Goal: Task Accomplishment & Management: Complete application form

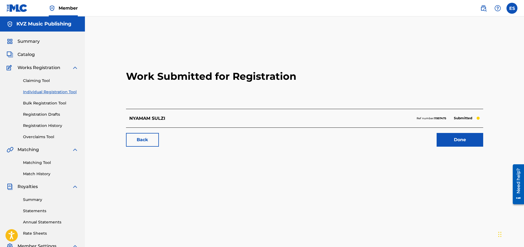
click at [74, 90] on link "Individual Registration Tool" at bounding box center [50, 92] width 55 height 6
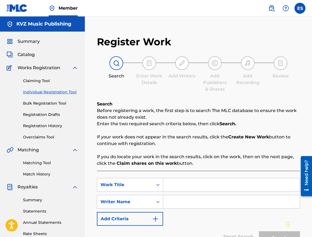
paste input "NYAMAME VREME"
type input "NYAMAME VREME"
click at [223, 205] on input "Search Form" at bounding box center [231, 201] width 137 height 13
type input "[PERSON_NAME]"
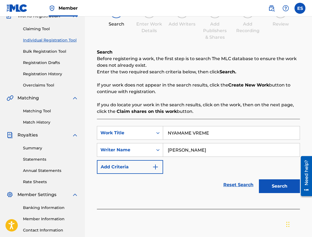
scroll to position [82, 0]
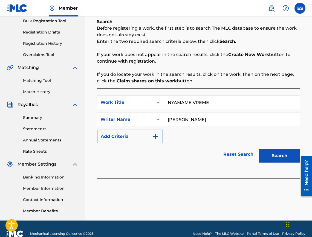
click at [285, 153] on button "Search" at bounding box center [279, 156] width 41 height 14
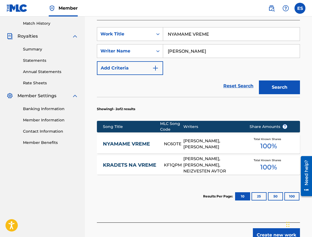
scroll to position [164, 0]
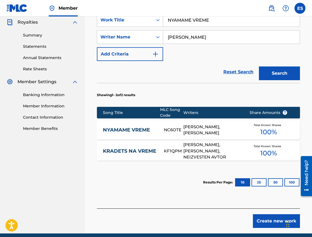
click at [149, 133] on link "NYAMAME VREME" at bounding box center [130, 130] width 54 height 6
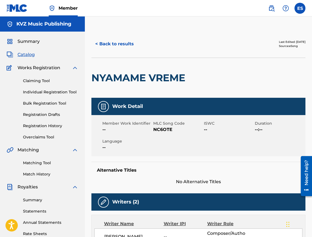
click at [117, 42] on button "< Back to results" at bounding box center [115, 44] width 46 height 14
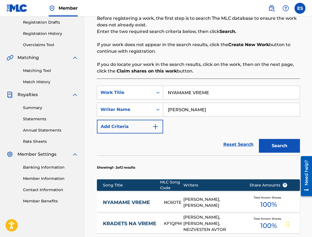
scroll to position [187, 0]
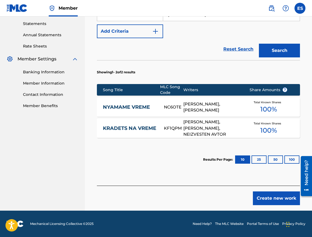
click at [255, 193] on button "Create new work" at bounding box center [276, 198] width 47 height 14
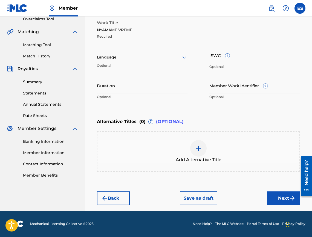
scroll to position [118, 0]
click at [130, 60] on div at bounding box center [142, 57] width 91 height 7
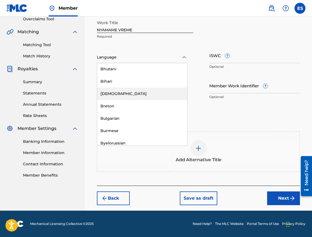
scroll to position [219, 0]
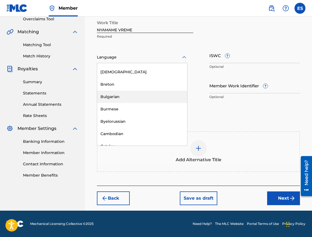
click at [146, 99] on div "Bulgarian" at bounding box center [142, 96] width 90 height 12
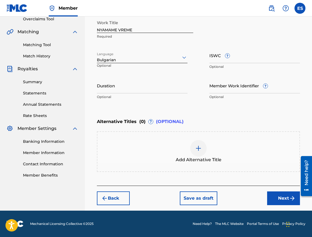
click at [144, 87] on input "Duration" at bounding box center [142, 86] width 91 height 16
drag, startPoint x: 146, startPoint y: 95, endPoint x: 131, endPoint y: 87, distance: 16.4
paste input "02:55"
type input "02:55"
click at [220, 144] on div "Add Alternative Title" at bounding box center [199, 151] width 202 height 23
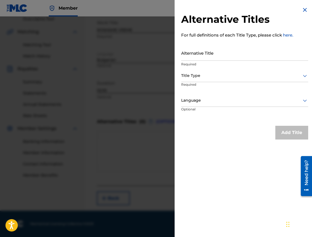
drag, startPoint x: 236, startPoint y: 61, endPoint x: 222, endPoint y: 56, distance: 14.6
paste input "НЯМАМЕ ВРЕМЕ"
type input "НЯМАМЕ ВРЕМЕ"
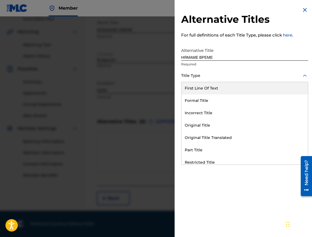
click at [189, 70] on div "Title Type" at bounding box center [244, 76] width 127 height 12
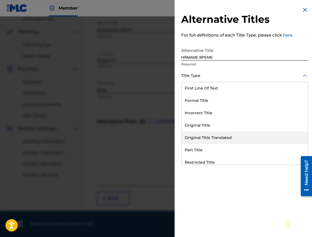
click at [210, 137] on div "Original Title Translated" at bounding box center [245, 137] width 127 height 12
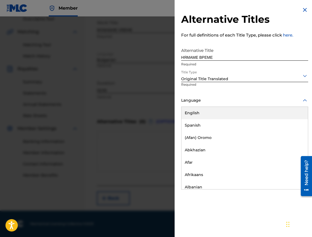
click at [204, 96] on div "Language" at bounding box center [244, 100] width 127 height 12
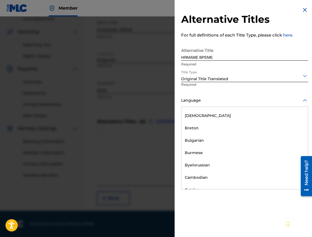
scroll to position [247, 0]
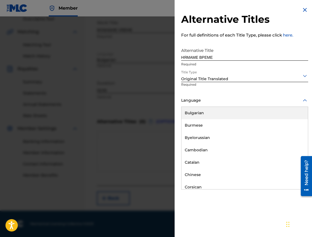
click at [203, 108] on div "Bulgarian" at bounding box center [245, 113] width 127 height 12
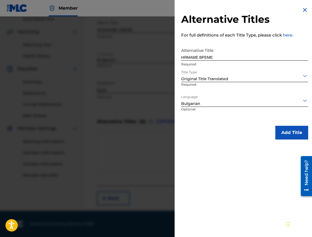
click at [282, 130] on button "Add Title" at bounding box center [292, 133] width 33 height 14
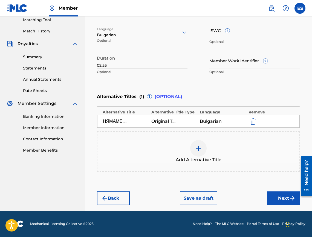
click at [290, 197] on img "submit" at bounding box center [292, 198] width 7 height 7
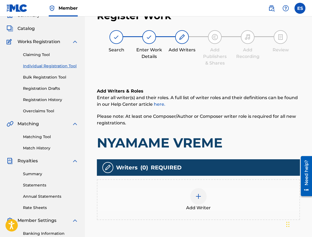
scroll to position [25, 0]
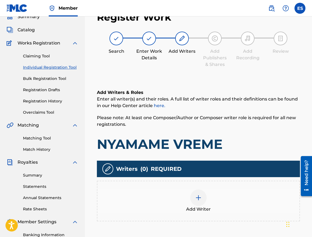
click at [174, 205] on div "Add Writer" at bounding box center [199, 200] width 202 height 23
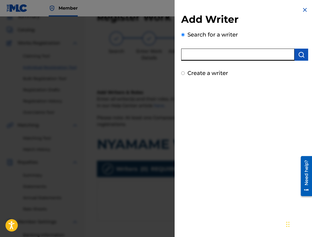
paste input "00295646029"
type input "00295646029"
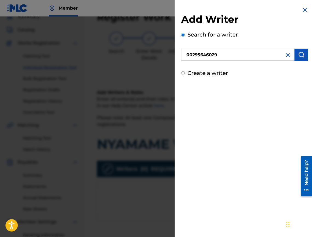
click at [299, 52] on img "submit" at bounding box center [301, 54] width 7 height 7
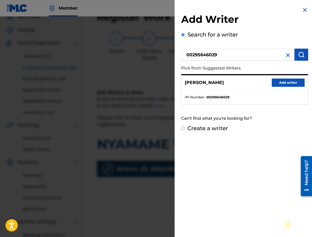
click at [289, 81] on button "Add writer" at bounding box center [288, 82] width 33 height 8
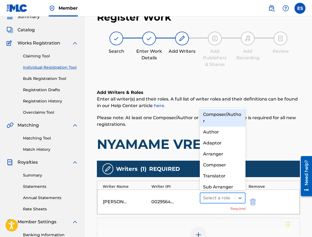
click at [212, 200] on div at bounding box center [217, 198] width 29 height 8
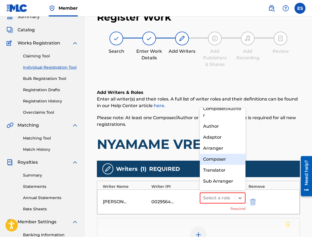
click at [223, 155] on div "Composer" at bounding box center [223, 158] width 46 height 11
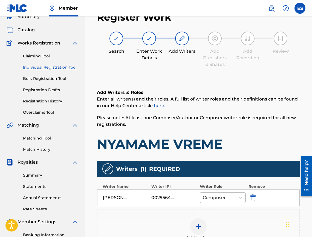
scroll to position [115, 0]
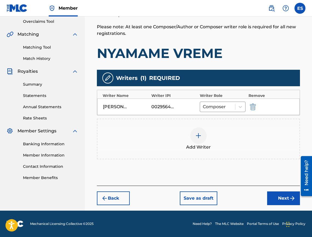
click at [220, 135] on div "Add Writer" at bounding box center [199, 138] width 202 height 23
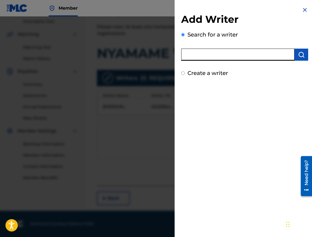
paste input "00473356148"
type input "00473356148"
click at [298, 42] on div "Search for a writer 00473356148" at bounding box center [244, 45] width 127 height 30
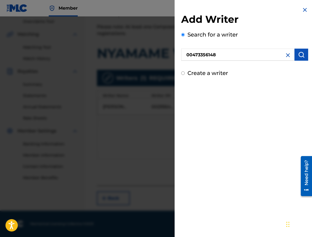
click at [299, 52] on img "submit" at bounding box center [301, 54] width 7 height 7
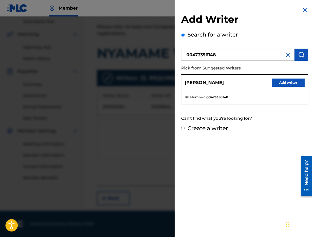
click at [293, 81] on button "Add writer" at bounding box center [288, 82] width 33 height 8
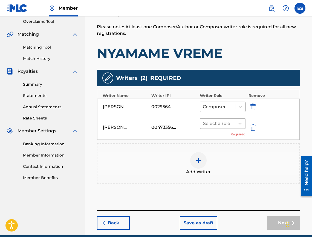
click at [221, 123] on div at bounding box center [217, 123] width 29 height 8
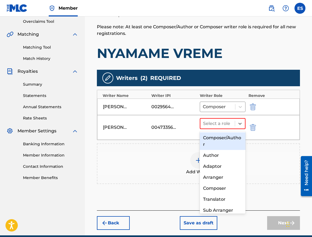
click at [215, 154] on div "Author" at bounding box center [223, 155] width 46 height 11
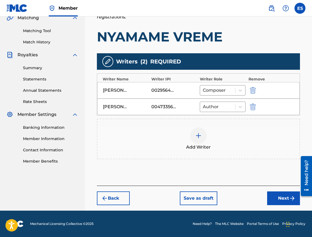
click at [277, 195] on button "Next" at bounding box center [283, 198] width 33 height 14
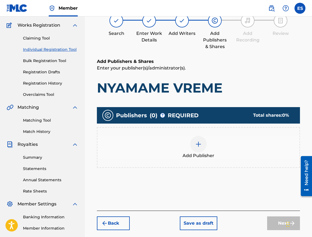
scroll to position [25, 0]
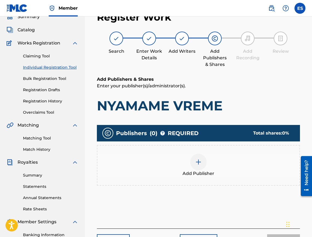
click at [240, 170] on div "Add Publisher" at bounding box center [199, 164] width 202 height 23
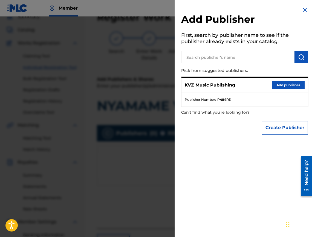
click at [278, 82] on button "Add publisher" at bounding box center [288, 85] width 33 height 8
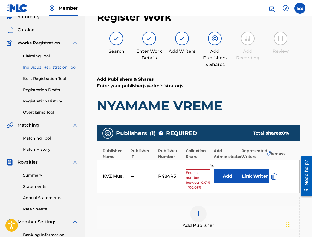
click at [198, 170] on span "Enter a number between 0.01% - 100.06%" at bounding box center [198, 180] width 25 height 20
click at [200, 165] on input "text" at bounding box center [198, 165] width 25 height 7
type input "33.33"
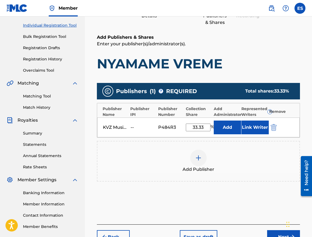
scroll to position [105, 0]
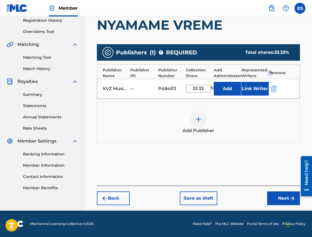
click at [293, 194] on button "Next" at bounding box center [283, 198] width 33 height 14
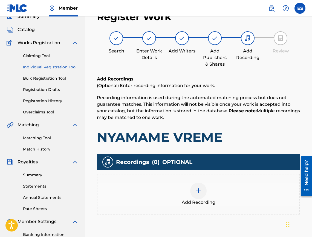
scroll to position [25, 0]
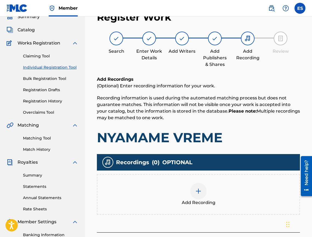
click at [212, 184] on div "Add Recording" at bounding box center [199, 194] width 202 height 23
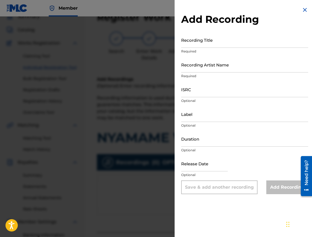
click at [177, 8] on div "Add Recording Recording Title Required Recording Artist Name Required ISRC Opti…" at bounding box center [245, 100] width 140 height 200
click at [197, 43] on input "Recording Title" at bounding box center [244, 40] width 127 height 16
paste input "Nyamame vreme"
type input "Nyamame vreme"
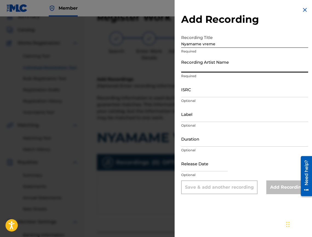
paste input "[PERSON_NAME] & [PERSON_NAME]"
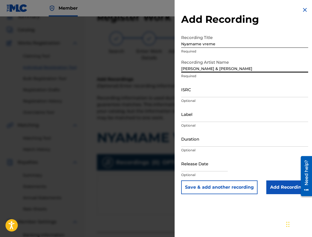
type input "[PERSON_NAME] & [PERSON_NAME]"
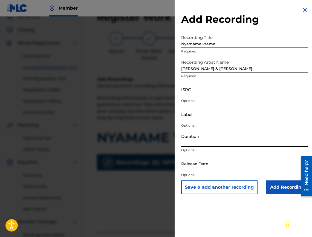
paste input "02:55"
type input "02:55"
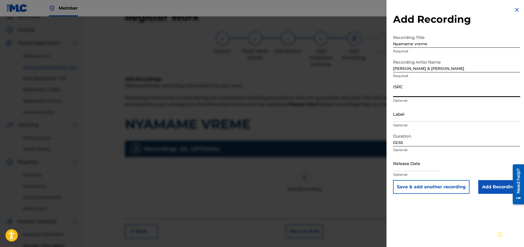
drag, startPoint x: 420, startPoint y: 81, endPoint x: 447, endPoint y: 96, distance: 31.5
paste input "BGA412100511"
type input "BGA412100511"
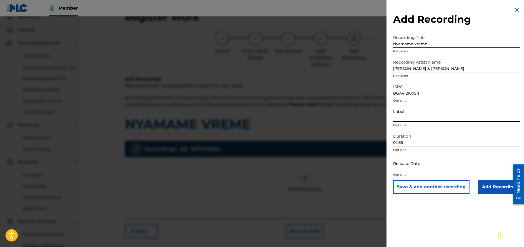
paste input "Payner"
type input "Payner"
click at [503, 179] on div "Release Date Optional" at bounding box center [456, 167] width 127 height 25
click at [496, 192] on input "Add Recording" at bounding box center [500, 187] width 42 height 14
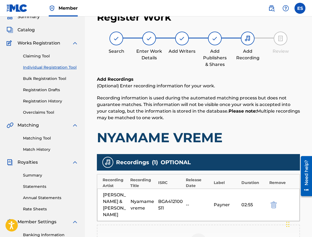
scroll to position [115, 0]
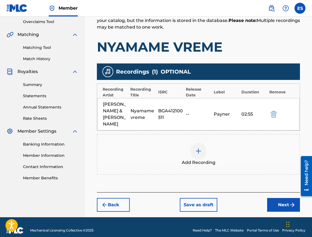
click at [279, 198] on button "Next" at bounding box center [283, 205] width 33 height 14
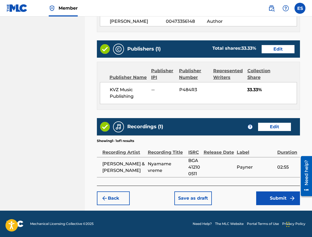
scroll to position [317, 0]
click at [267, 199] on button "Submit" at bounding box center [279, 198] width 44 height 14
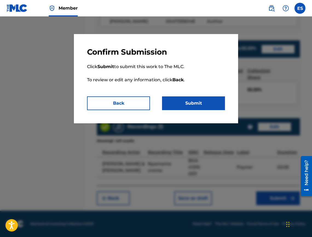
click at [186, 96] on button "Submit" at bounding box center [193, 103] width 63 height 14
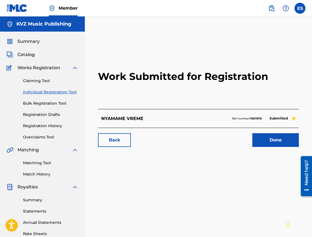
click at [71, 90] on link "Individual Registration Tool" at bounding box center [50, 92] width 55 height 6
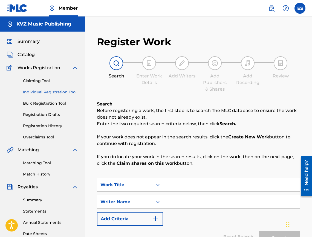
drag, startPoint x: 176, startPoint y: 192, endPoint x: 173, endPoint y: 185, distance: 8.2
paste input "OBESHTAH SI"
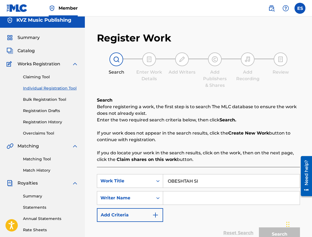
scroll to position [92, 0]
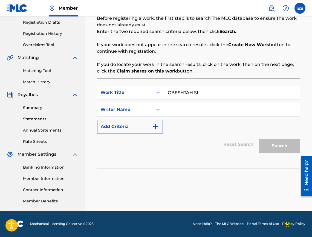
type input "OBESHTAH SI"
click at [188, 114] on input "Search Form" at bounding box center [231, 109] width 137 height 13
type input "[PERSON_NAME]"
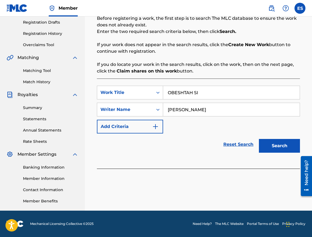
click at [288, 150] on button "Search" at bounding box center [279, 146] width 41 height 14
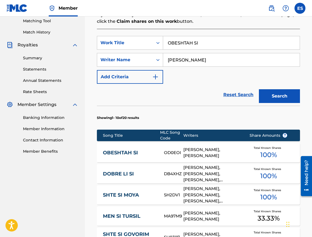
scroll to position [151, 0]
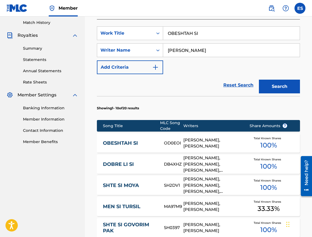
click at [146, 139] on div "OBESHTAH SI OD0EOI [PERSON_NAME], [PERSON_NAME] STOYANOV Total Known Shares 100…" at bounding box center [198, 142] width 203 height 19
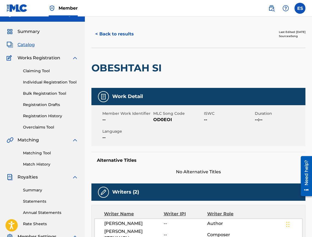
click at [102, 32] on button "< Back to results" at bounding box center [115, 34] width 46 height 14
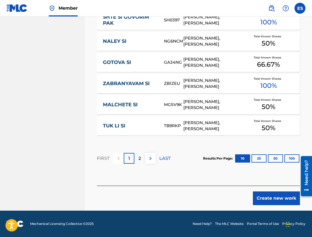
click at [272, 196] on button "Create new work" at bounding box center [276, 198] width 47 height 14
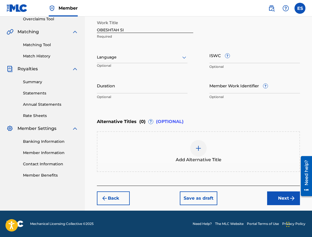
click at [124, 64] on p "Optional" at bounding box center [113, 67] width 32 height 9
click at [141, 55] on div at bounding box center [142, 57] width 91 height 7
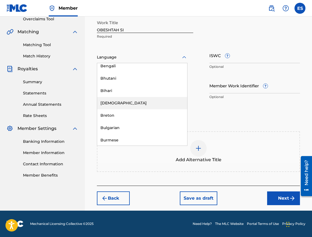
scroll to position [192, 0]
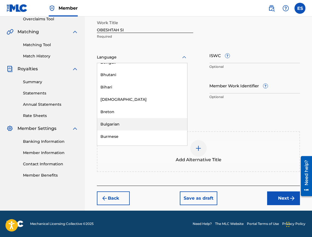
click at [144, 120] on div "Bulgarian" at bounding box center [142, 124] width 90 height 12
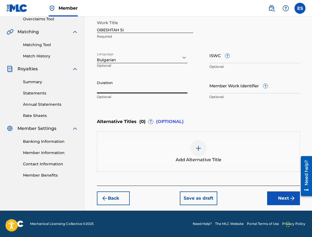
drag, startPoint x: 129, startPoint y: 84, endPoint x: 126, endPoint y: 90, distance: 7.2
paste input "04:05"
type input "04:05"
click at [156, 154] on div "Add Alternative Title" at bounding box center [199, 151] width 202 height 23
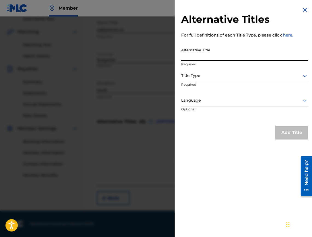
paste input "ОБЕЩАХ СИ"
type input "ОБЕЩАХ СИ"
click at [233, 75] on div at bounding box center [244, 75] width 127 height 7
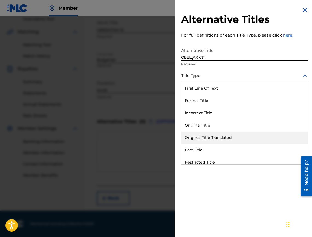
click at [260, 139] on div "Original Title Translated" at bounding box center [245, 137] width 127 height 12
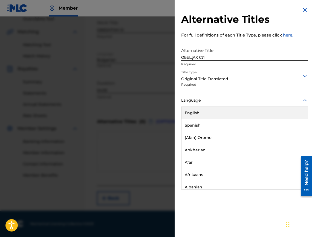
click at [257, 99] on div at bounding box center [244, 100] width 127 height 7
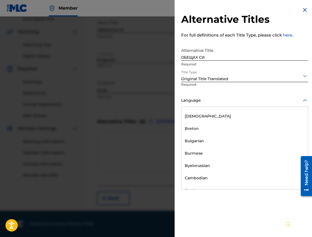
scroll to position [219, 0]
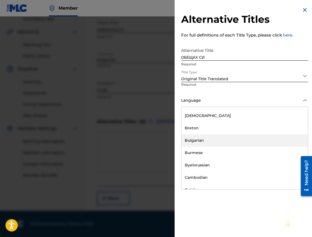
click at [265, 143] on div "Bulgarian" at bounding box center [245, 140] width 127 height 12
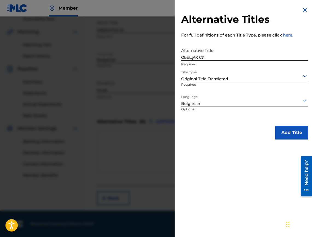
click at [280, 120] on div "Alternative Titles For full definitions of each Title Type, please click here. …" at bounding box center [245, 73] width 140 height 146
click at [281, 129] on button "Add Title" at bounding box center [292, 133] width 33 height 14
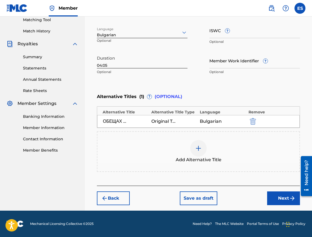
click at [281, 189] on div "Back Save as draft Next" at bounding box center [198, 194] width 203 height 19
click at [277, 196] on button "Next" at bounding box center [283, 198] width 33 height 14
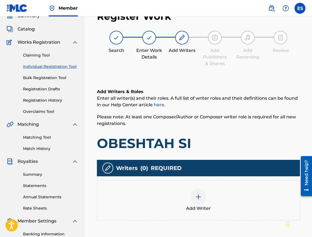
scroll to position [25, 0]
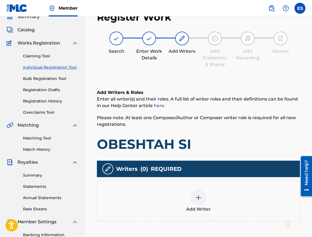
click at [190, 195] on div "Add Writer" at bounding box center [199, 200] width 202 height 23
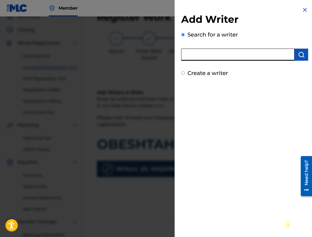
paste input "00295632633"
type input "00295632633"
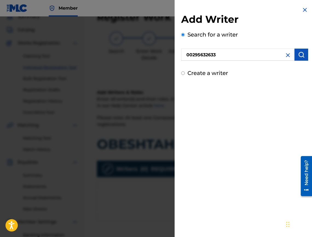
click at [304, 59] on button "submit" at bounding box center [302, 55] width 14 height 12
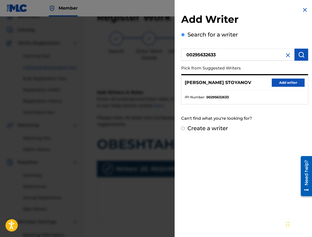
click at [285, 83] on button "Add writer" at bounding box center [288, 82] width 33 height 8
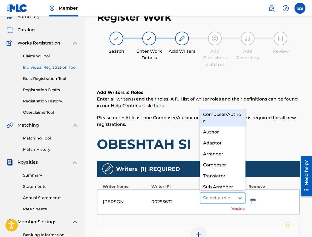
click at [217, 197] on div at bounding box center [217, 198] width 29 height 8
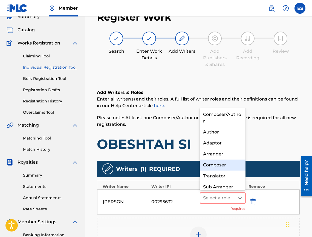
click at [222, 168] on div "Composer" at bounding box center [223, 164] width 46 height 11
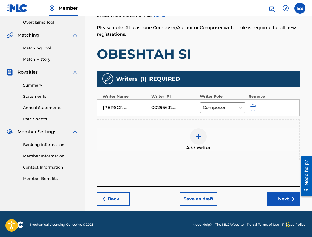
scroll to position [115, 0]
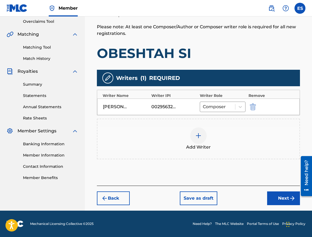
click at [215, 133] on div "Add Writer" at bounding box center [199, 138] width 202 height 23
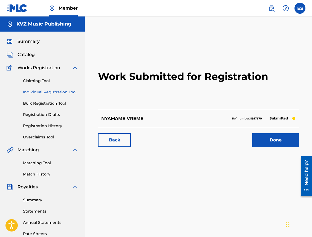
click at [64, 91] on link "Individual Registration Tool" at bounding box center [50, 92] width 55 height 6
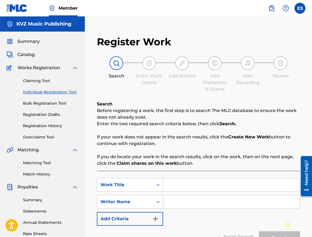
click at [56, 114] on link "Registration Drafts" at bounding box center [50, 115] width 55 height 6
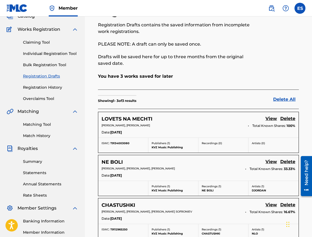
scroll to position [37, 0]
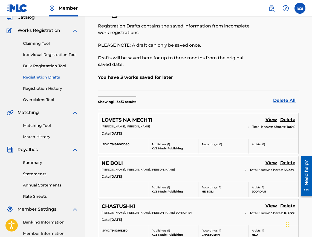
click at [39, 90] on link "Registration History" at bounding box center [50, 89] width 55 height 6
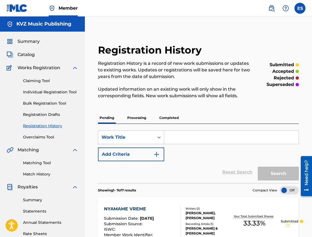
click at [68, 95] on link "Individual Registration Tool" at bounding box center [50, 92] width 55 height 6
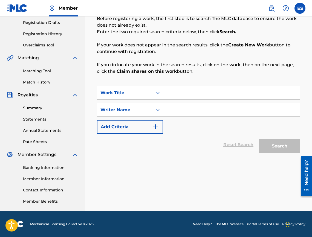
scroll to position [92, 0]
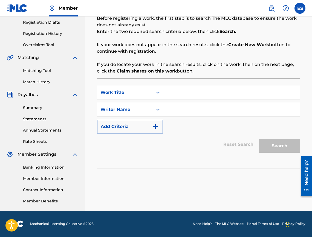
paste input "OBESHTAH SI"
type input "OBESHTAH SI"
drag, startPoint x: 215, startPoint y: 107, endPoint x: 213, endPoint y: 116, distance: 8.8
click at [215, 107] on input "Search Form" at bounding box center [231, 109] width 137 height 13
type input "[PERSON_NAME]"
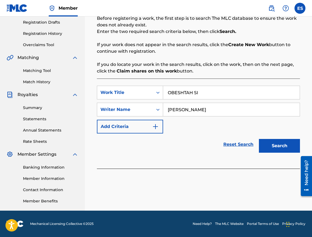
click at [272, 149] on button "Search" at bounding box center [279, 146] width 41 height 14
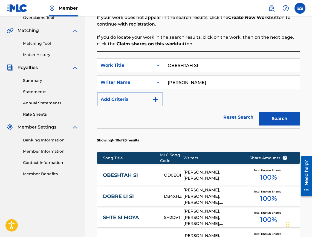
scroll to position [69, 0]
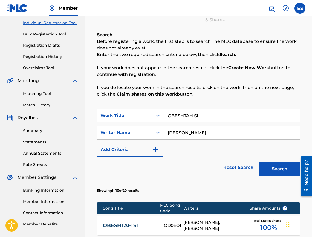
click at [60, 56] on link "Registration History" at bounding box center [50, 57] width 55 height 6
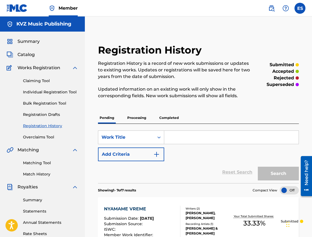
paste input "OBESHTAH SI"
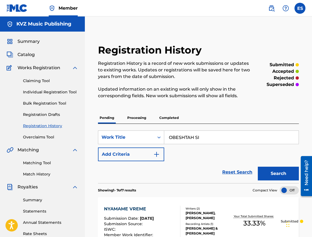
type input "OBESHTAH SI"
click at [276, 170] on button "Search" at bounding box center [278, 173] width 41 height 14
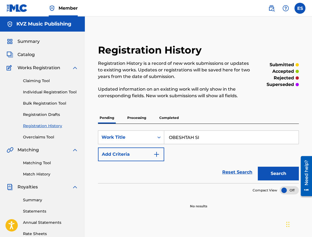
click at [122, 113] on div "Pending Processing Completed" at bounding box center [198, 118] width 201 height 12
click at [148, 118] on div "Pending Processing Completed" at bounding box center [198, 118] width 201 height 12
click at [140, 116] on p "Processing" at bounding box center [137, 118] width 22 height 12
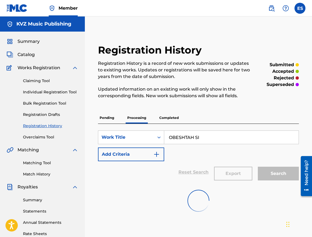
click at [173, 119] on p "Completed" at bounding box center [169, 118] width 23 height 12
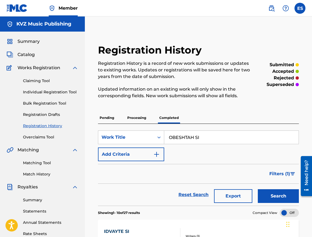
click at [292, 196] on button "Search" at bounding box center [278, 196] width 41 height 14
click at [132, 119] on p "Processing" at bounding box center [137, 118] width 22 height 12
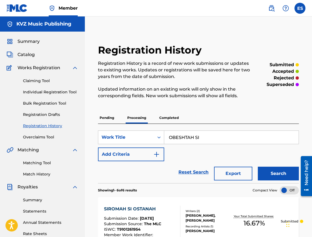
click at [286, 177] on button "Search" at bounding box center [278, 173] width 41 height 14
click at [39, 90] on link "Individual Registration Tool" at bounding box center [50, 92] width 55 height 6
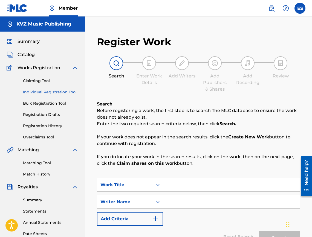
click at [39, 90] on link "Individual Registration Tool" at bounding box center [50, 92] width 55 height 6
paste input "OBESHTAH SI"
type input "OBESHTAH SI"
click at [183, 203] on input "Search Form" at bounding box center [231, 201] width 137 height 13
type input "[PERSON_NAME]"
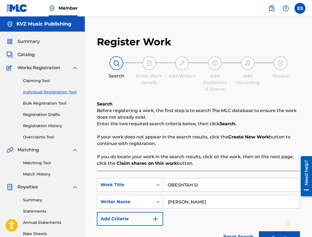
click at [275, 236] on button "Search" at bounding box center [279, 238] width 41 height 14
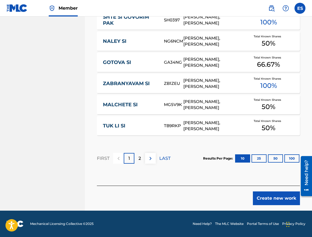
click at [260, 201] on button "Create new work" at bounding box center [276, 198] width 47 height 14
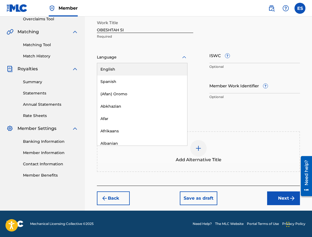
click at [110, 55] on div at bounding box center [142, 57] width 91 height 7
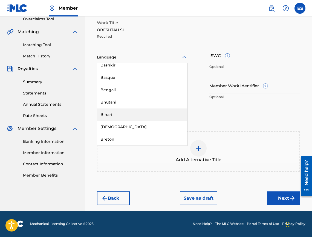
scroll to position [192, 0]
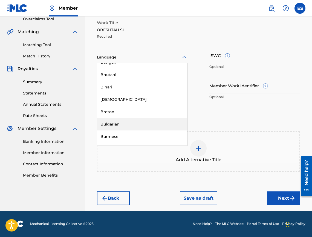
click at [130, 120] on div "Bulgarian" at bounding box center [142, 124] width 90 height 12
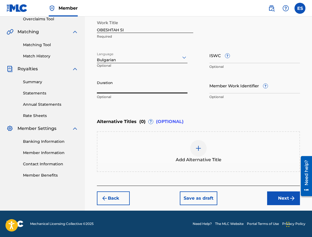
paste input "04:05"
type input "04:05"
click at [142, 155] on div "Add Alternative Title" at bounding box center [199, 151] width 202 height 23
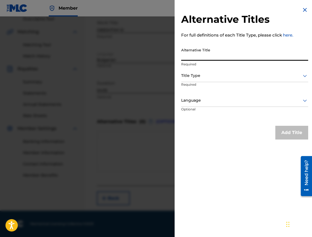
paste input "ОБЕЩАХ СИ"
type input "ОБЕЩАХ СИ"
click at [221, 72] on div at bounding box center [244, 75] width 127 height 7
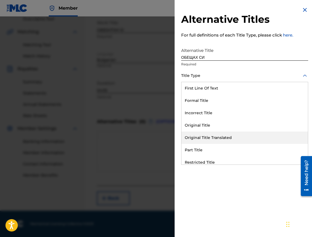
click at [244, 135] on div "Original Title Translated" at bounding box center [245, 137] width 127 height 12
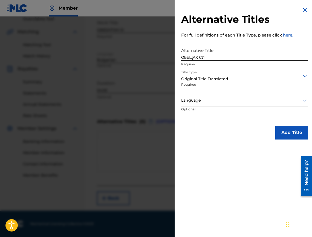
click at [238, 91] on div "Title Type Original Title Translated Required" at bounding box center [244, 82] width 127 height 25
click at [238, 104] on div "Language" at bounding box center [244, 100] width 127 height 12
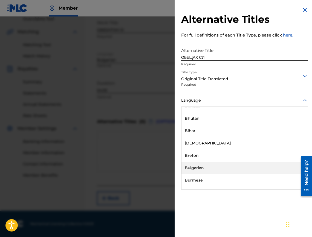
click at [233, 165] on div "Bulgarian" at bounding box center [245, 167] width 127 height 12
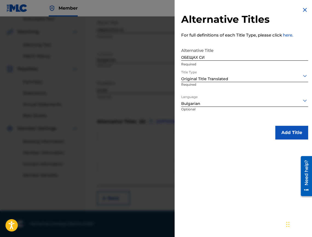
click at [279, 135] on button "Add Title" at bounding box center [292, 133] width 33 height 14
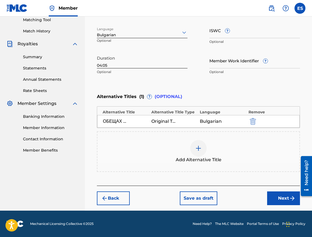
click at [273, 193] on button "Next" at bounding box center [283, 198] width 33 height 14
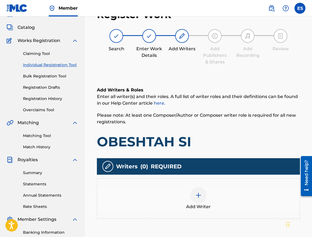
scroll to position [25, 0]
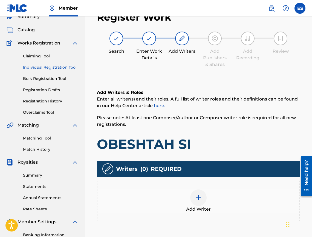
click at [217, 186] on div "Add Writer" at bounding box center [198, 200] width 203 height 41
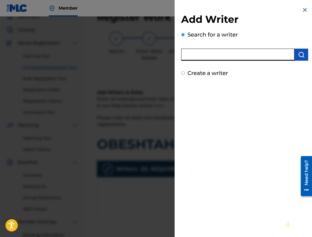
paste input "00295632633"
type input "00295632633"
click at [300, 54] on img "submit" at bounding box center [301, 54] width 7 height 7
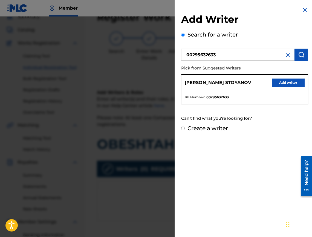
click at [295, 80] on button "Add writer" at bounding box center [288, 82] width 33 height 8
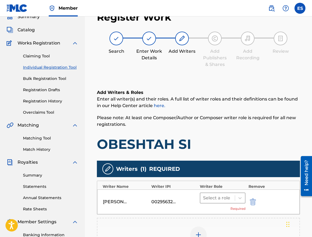
click at [220, 199] on div at bounding box center [217, 198] width 29 height 8
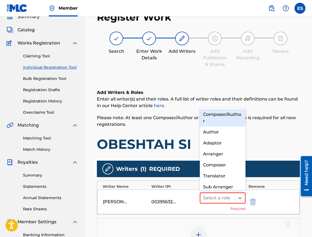
scroll to position [6, 0]
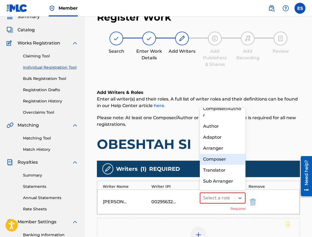
click at [226, 161] on div "Composer" at bounding box center [223, 158] width 46 height 11
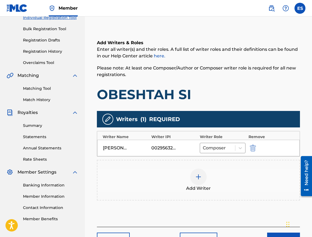
scroll to position [115, 0]
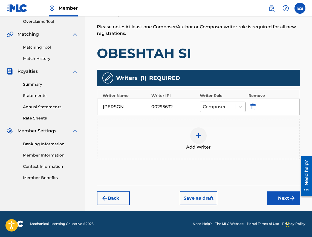
click at [215, 140] on div "Add Writer" at bounding box center [199, 138] width 202 height 23
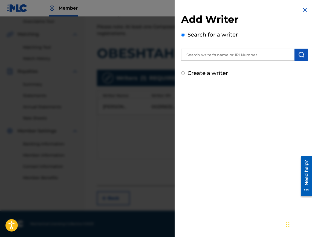
drag, startPoint x: 241, startPoint y: 47, endPoint x: 227, endPoint y: 52, distance: 15.1
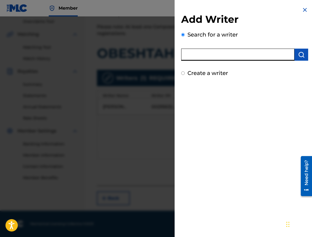
paste input "00473356148"
type input "00473356148"
click at [301, 54] on img "submit" at bounding box center [301, 54] width 7 height 7
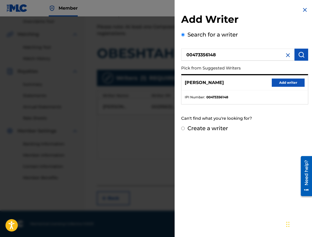
click at [289, 82] on button "Add writer" at bounding box center [288, 82] width 33 height 8
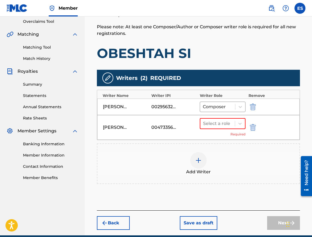
click at [228, 131] on div "Select a role Required" at bounding box center [223, 127] width 46 height 19
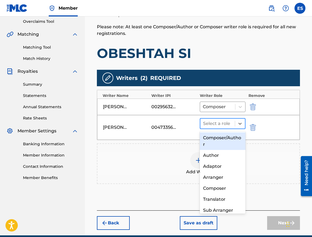
click at [227, 119] on div at bounding box center [217, 123] width 29 height 8
click at [225, 156] on div "Author" at bounding box center [223, 155] width 46 height 11
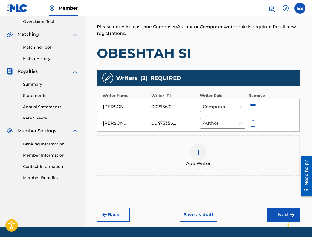
click at [273, 210] on button "Next" at bounding box center [283, 214] width 33 height 14
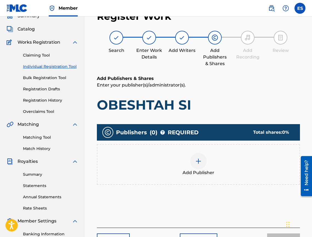
scroll to position [25, 0]
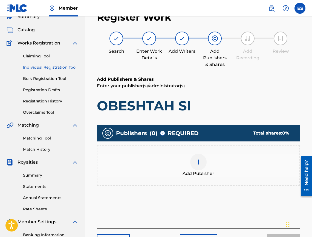
click at [251, 180] on div "Add Publisher" at bounding box center [198, 165] width 203 height 41
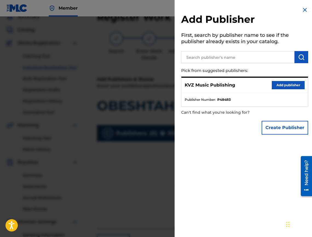
click at [298, 86] on button "Add publisher" at bounding box center [288, 85] width 33 height 8
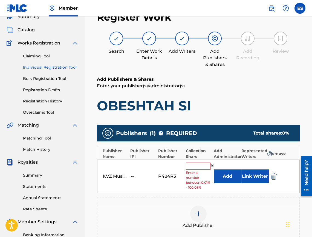
click at [200, 161] on div "KVZ Music Publishing -- P484R3 % Enter a number between 0.01% - 100.06% Add Lin…" at bounding box center [198, 176] width 203 height 34
click at [198, 163] on input "text" at bounding box center [198, 165] width 25 height 7
type input "33.33"
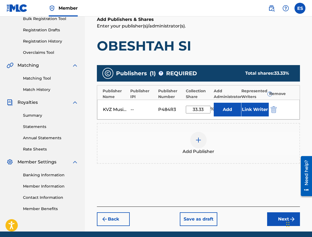
scroll to position [105, 0]
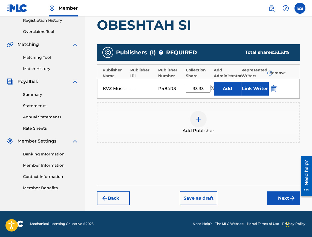
click at [280, 193] on button "Next" at bounding box center [283, 198] width 33 height 14
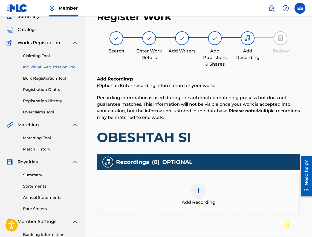
scroll to position [25, 0]
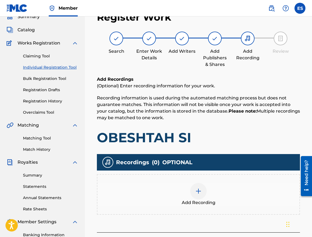
click at [230, 181] on div "Add Recording" at bounding box center [198, 194] width 203 height 41
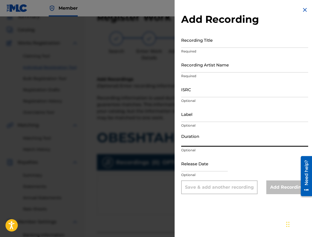
paste input "04:05"
type input "04:05"
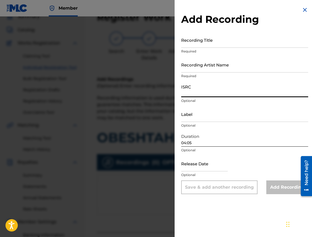
paste input "BGA261767403"
type input "BGA261767403"
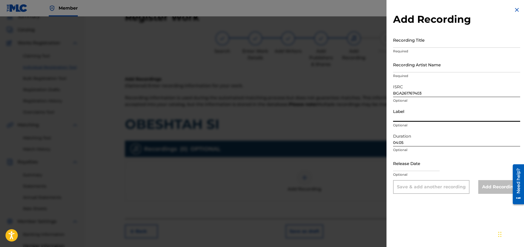
paste input "[PERSON_NAME]"
type input "[PERSON_NAME]"
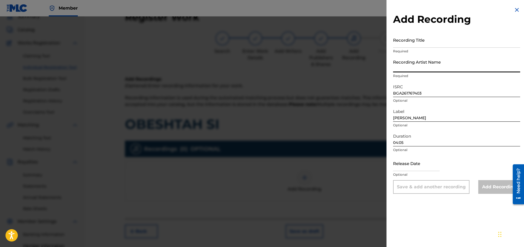
paste input "Detsko Shlagerno Studio Da & [PERSON_NAME]"
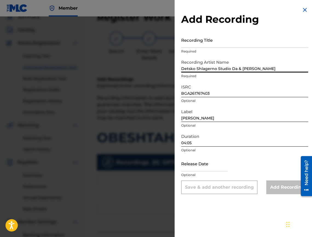
type input "Detsko Shlagerno Studio Da & [PERSON_NAME]"
drag, startPoint x: 242, startPoint y: 51, endPoint x: 213, endPoint y: 42, distance: 30.1
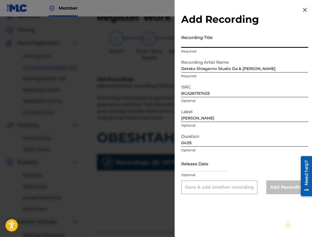
paste input "OBESHTAH SI"
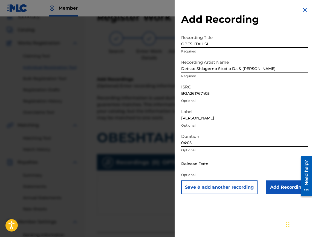
type input "OBESHTAH SI"
click at [274, 187] on input "Add Recording" at bounding box center [288, 187] width 42 height 14
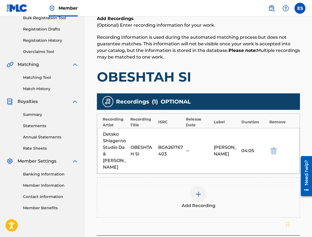
scroll to position [128, 0]
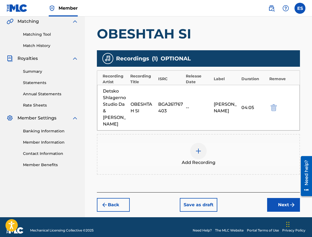
click at [277, 198] on button "Next" at bounding box center [283, 205] width 33 height 14
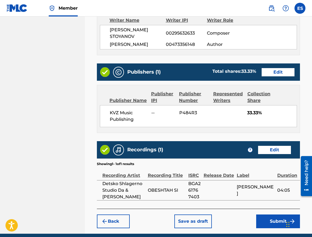
scroll to position [317, 0]
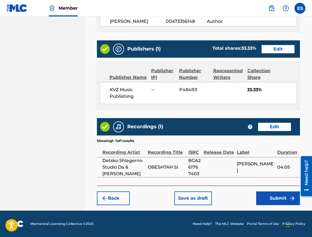
click at [269, 197] on button "Submit" at bounding box center [279, 198] width 44 height 14
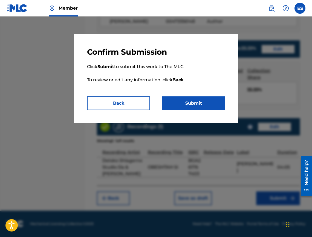
click at [200, 107] on button "Submit" at bounding box center [193, 103] width 63 height 14
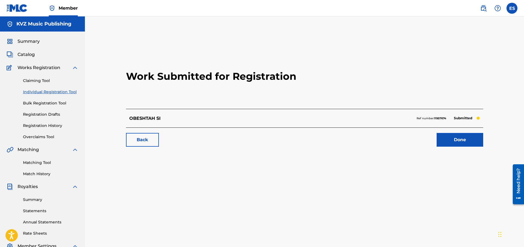
click at [30, 89] on link "Individual Registration Tool" at bounding box center [50, 92] width 55 height 6
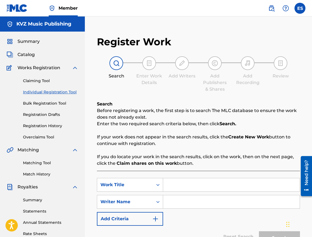
paste input "OBESHTAVAM TI"
type input "OBESHTAVAM TI"
click at [179, 208] on div "Search Form" at bounding box center [231, 202] width 137 height 14
click at [184, 206] on input "Search Form" at bounding box center [231, 201] width 137 height 13
type input "[PERSON_NAME]"
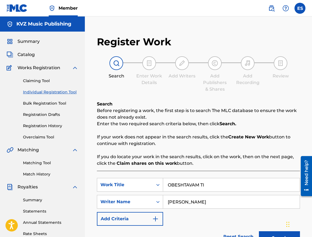
click at [168, 184] on input "OBESHTAVAM TI" at bounding box center [231, 184] width 137 height 13
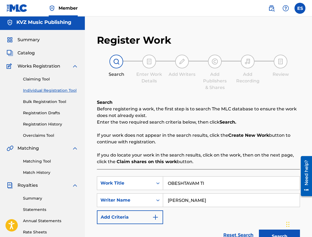
scroll to position [55, 0]
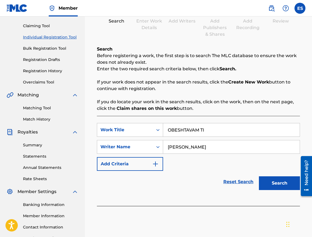
click at [264, 186] on button "Search" at bounding box center [279, 183] width 41 height 14
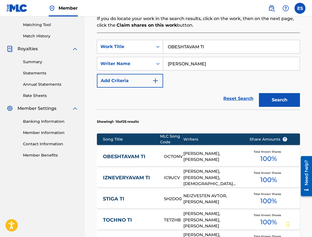
scroll to position [151, 0]
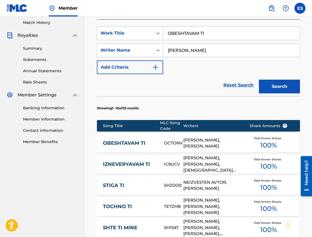
click at [137, 145] on link "OBESHTAVAM TI" at bounding box center [130, 143] width 54 height 6
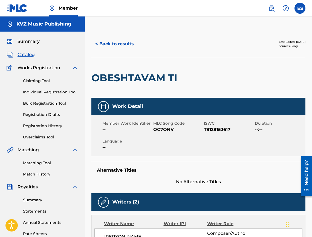
click at [115, 53] on div "< Back to results Last Edited: [DATE] Source: eSong" at bounding box center [199, 43] width 214 height 27
click at [114, 44] on button "< Back to results" at bounding box center [115, 44] width 46 height 14
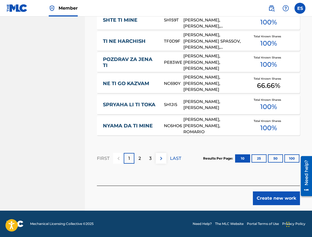
click at [277, 196] on button "Create new work" at bounding box center [276, 198] width 47 height 14
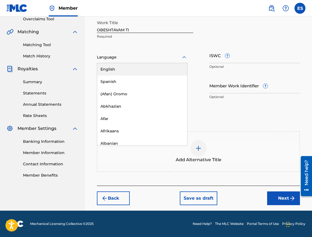
click at [114, 56] on div at bounding box center [142, 57] width 91 height 7
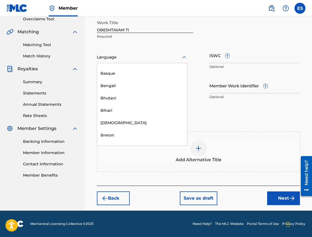
scroll to position [192, 0]
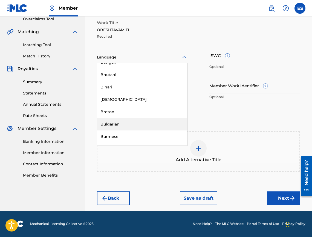
click at [121, 120] on div "Bulgarian" at bounding box center [142, 124] width 90 height 12
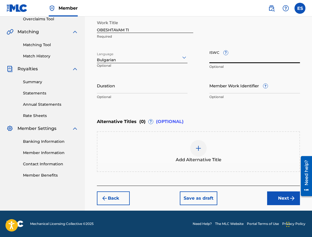
paste input "T9128153617"
type input "T9128153617"
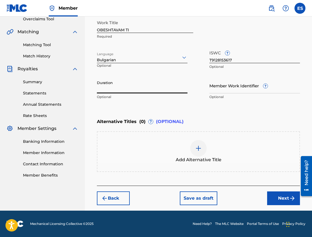
paste input "03:43"
type input "03:43"
click at [216, 160] on span "Add Alternative Title" at bounding box center [199, 159] width 46 height 7
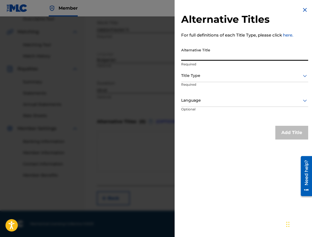
paste input "ОБЕЩАВАМ ТИ"
type input "ОБЕЩАВАМ ТИ"
click at [201, 62] on p "Required" at bounding box center [244, 64] width 127 height 5
click at [195, 80] on div "Title Type" at bounding box center [244, 76] width 127 height 12
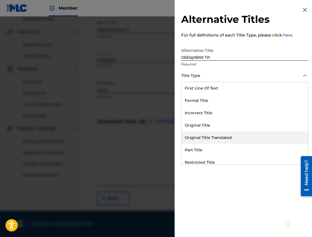
click at [224, 137] on div "Original Title Translated" at bounding box center [245, 137] width 127 height 12
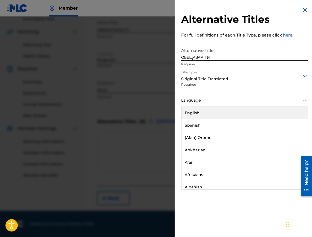
click at [211, 98] on div at bounding box center [244, 100] width 127 height 7
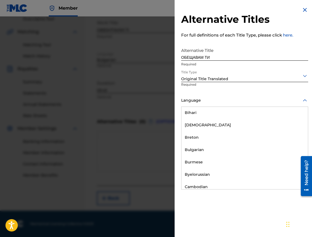
scroll to position [219, 0]
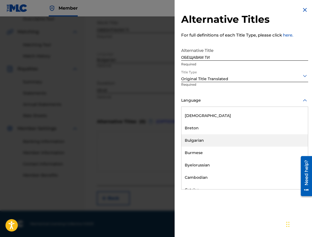
click at [209, 139] on div "Bulgarian" at bounding box center [245, 140] width 127 height 12
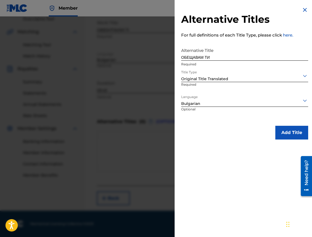
click at [276, 134] on button "Add Title" at bounding box center [292, 133] width 33 height 14
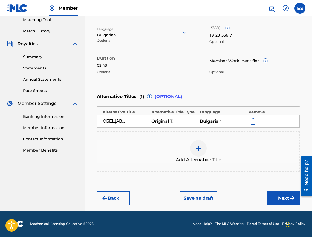
click at [279, 197] on button "Next" at bounding box center [283, 198] width 33 height 14
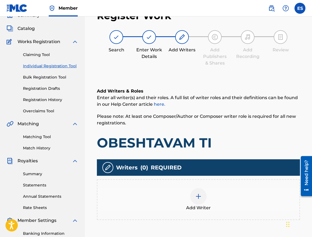
scroll to position [25, 0]
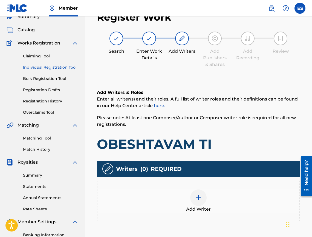
click at [226, 179] on div "Writers ( 0 ) REQUIRED Add Writer" at bounding box center [198, 190] width 203 height 61
click at [238, 186] on div "Add Writer" at bounding box center [198, 200] width 203 height 41
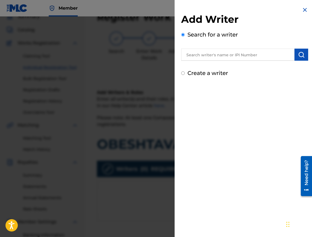
drag, startPoint x: 236, startPoint y: 62, endPoint x: 229, endPoint y: 57, distance: 8.8
drag, startPoint x: 229, startPoint y: 57, endPoint x: 213, endPoint y: 54, distance: 16.4
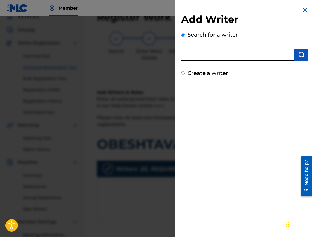
paste input "00440940375"
type input "00440940375"
click at [298, 56] on img "submit" at bounding box center [301, 54] width 7 height 7
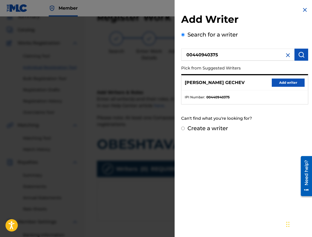
click at [275, 84] on button "Add writer" at bounding box center [288, 82] width 33 height 8
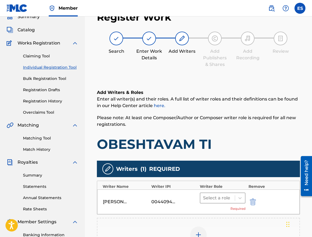
click at [215, 195] on div at bounding box center [217, 198] width 29 height 8
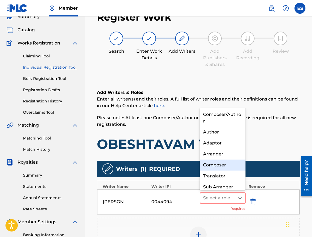
click at [239, 163] on div "Composer" at bounding box center [223, 164] width 46 height 11
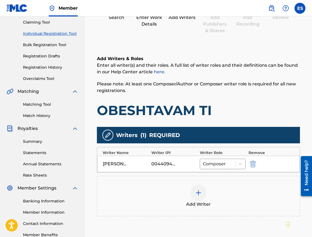
scroll to position [115, 0]
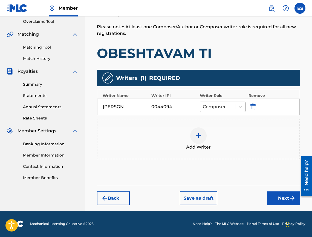
click at [199, 133] on img at bounding box center [198, 135] width 7 height 7
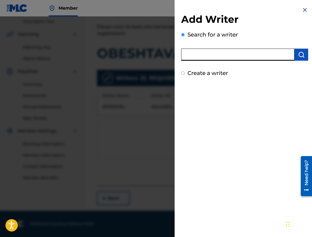
paste input "00473356148"
type input "00473356148"
click at [296, 59] on button "submit" at bounding box center [302, 55] width 14 height 12
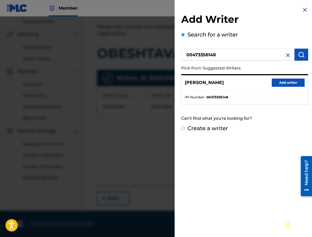
click at [279, 82] on button "Add writer" at bounding box center [288, 82] width 33 height 8
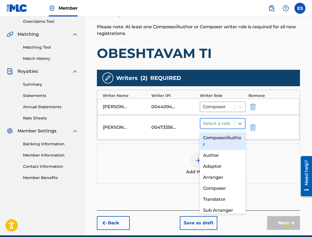
click at [227, 126] on div at bounding box center [217, 123] width 29 height 8
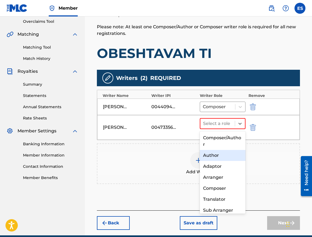
click at [230, 154] on div "Author" at bounding box center [223, 155] width 46 height 11
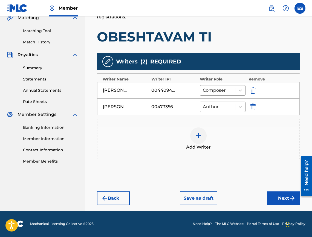
click at [289, 199] on img "submit" at bounding box center [292, 198] width 7 height 7
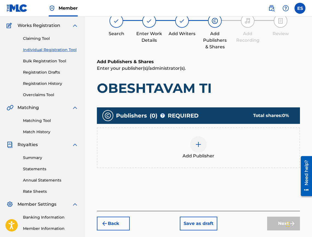
scroll to position [25, 0]
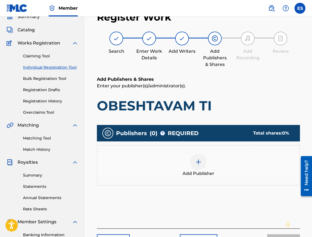
click at [222, 173] on div "Add Publisher" at bounding box center [199, 164] width 202 height 23
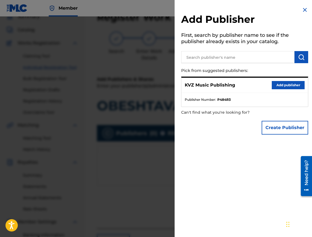
click at [282, 82] on button "Add publisher" at bounding box center [288, 85] width 33 height 8
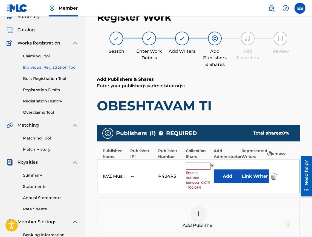
click at [192, 169] on input "text" at bounding box center [198, 165] width 25 height 7
type input "33.33"
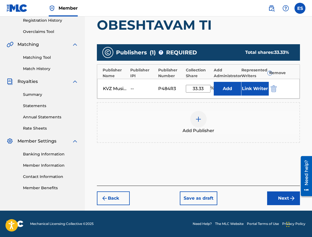
click at [285, 196] on button "Next" at bounding box center [283, 198] width 33 height 14
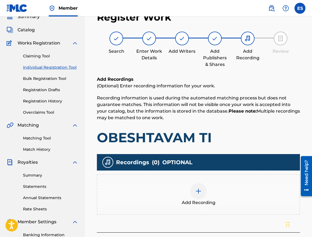
click at [201, 190] on img at bounding box center [198, 190] width 7 height 7
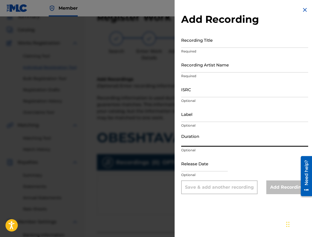
paste input "03:43"
type input "03:43"
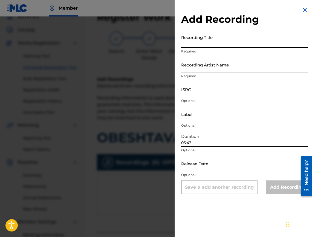
paste input "Obeshtavam Ti"
type input "Obeshtavam Ti"
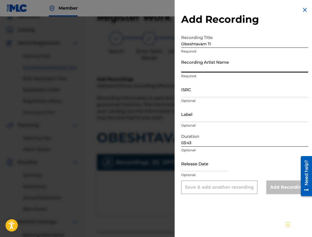
paste input "[PERSON_NAME]"
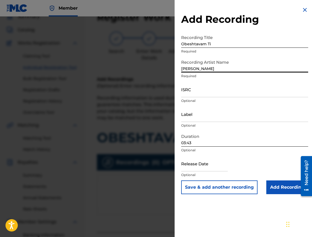
type input "[PERSON_NAME]"
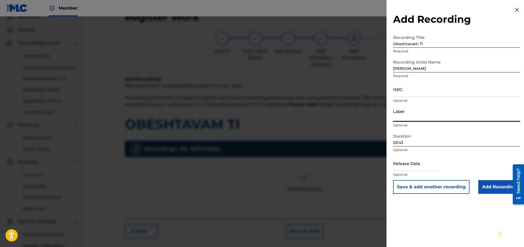
paste input "Ara Music"
type input "Ara Music"
paste input "BGZ421100278"
type input "BGZ421100278"
click at [496, 194] on div "Add Recording Recording Title Obeshtavam Ti Required Recording Artist Name [PER…" at bounding box center [457, 100] width 140 height 200
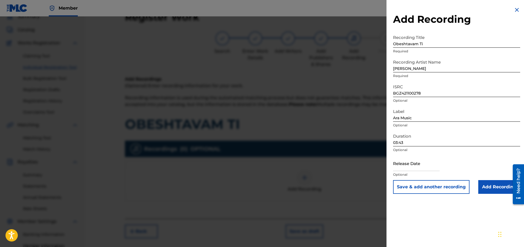
click at [494, 186] on input "Add Recording" at bounding box center [500, 187] width 42 height 14
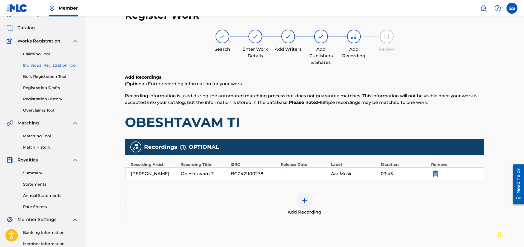
scroll to position [82, 0]
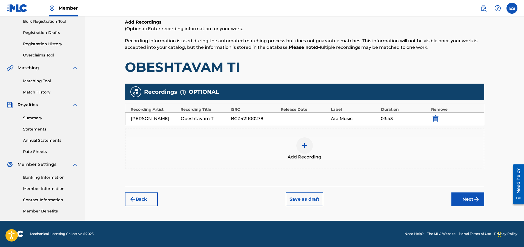
click at [458, 202] on button "Next" at bounding box center [468, 199] width 33 height 14
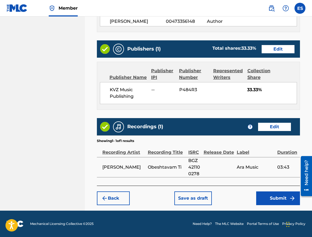
scroll to position [317, 0]
click at [268, 197] on button "Submit" at bounding box center [279, 198] width 44 height 14
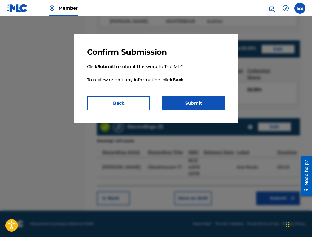
click at [190, 107] on button "Submit" at bounding box center [193, 103] width 63 height 14
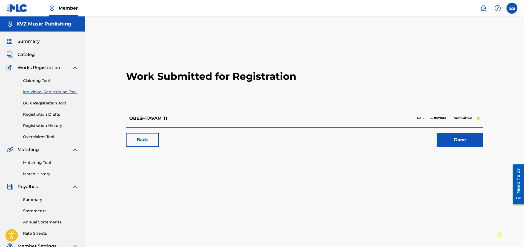
click at [33, 95] on link "Individual Registration Tool" at bounding box center [50, 92] width 55 height 6
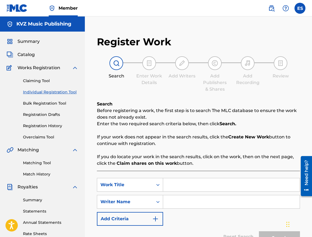
paste input "OFF OFF"
type input "OFF OFF"
click at [187, 204] on input "Search Form" at bounding box center [231, 201] width 137 height 13
type input "[PERSON_NAME]"
click at [269, 234] on button "Search" at bounding box center [279, 238] width 41 height 14
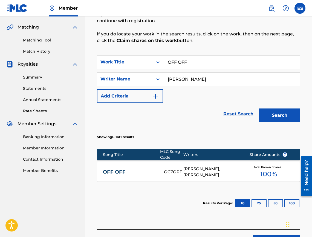
scroll to position [124, 0]
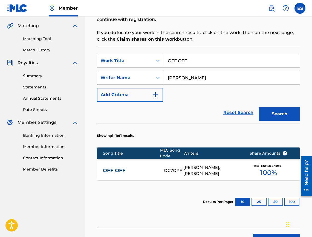
click at [142, 173] on link "OFF OFF" at bounding box center [130, 170] width 54 height 6
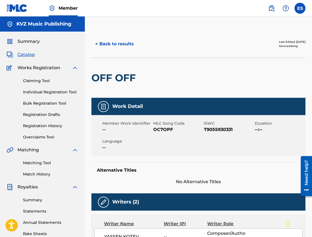
click at [108, 50] on button "< Back to results" at bounding box center [115, 44] width 46 height 14
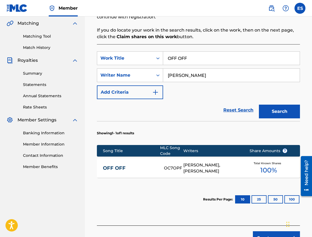
scroll to position [166, 0]
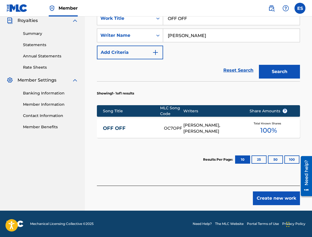
click at [271, 201] on button "Create new work" at bounding box center [276, 198] width 47 height 14
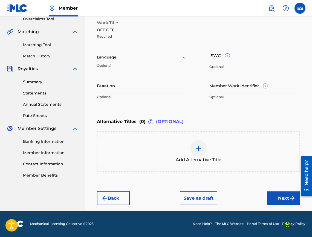
click at [113, 62] on div "Language" at bounding box center [142, 58] width 91 height 12
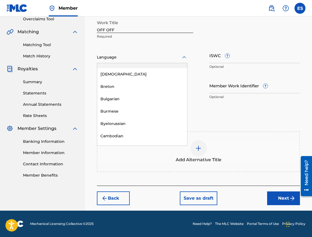
scroll to position [219, 0]
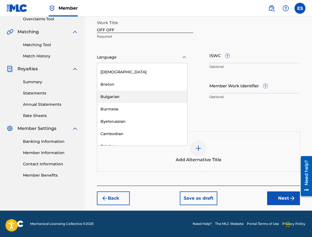
click at [123, 99] on div "Bulgarian" at bounding box center [142, 96] width 90 height 12
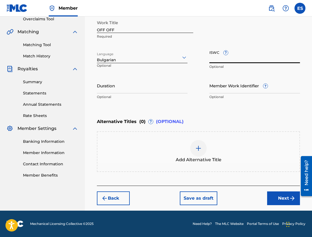
paste input "T9055930331"
type input "T9055930331"
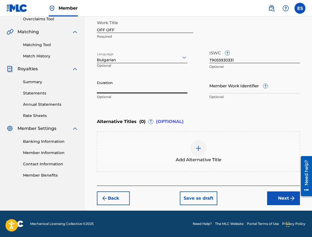
drag, startPoint x: 151, startPoint y: 98, endPoint x: 133, endPoint y: 90, distance: 19.6
paste input "04:29"
type input "04:29"
click at [157, 158] on div "Add Alternative Title" at bounding box center [199, 151] width 202 height 23
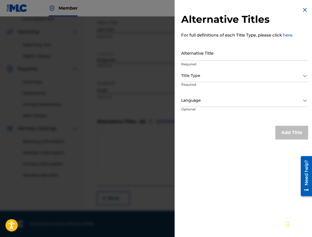
click at [304, 10] on img at bounding box center [305, 10] width 7 height 7
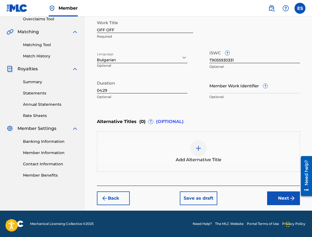
click at [273, 200] on button "Next" at bounding box center [283, 198] width 33 height 14
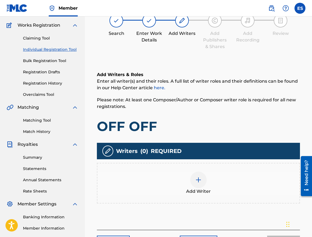
scroll to position [25, 0]
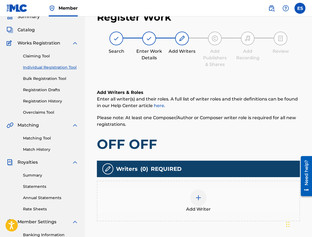
click at [206, 203] on div "Add Writer" at bounding box center [199, 200] width 202 height 23
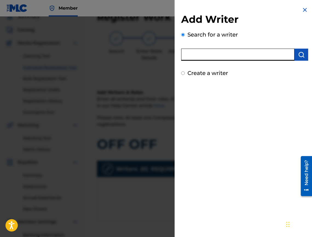
drag, startPoint x: 210, startPoint y: 56, endPoint x: 194, endPoint y: 55, distance: 15.6
paste input "00473374048"
type input "00473374048"
click at [304, 53] on button "submit" at bounding box center [302, 55] width 14 height 12
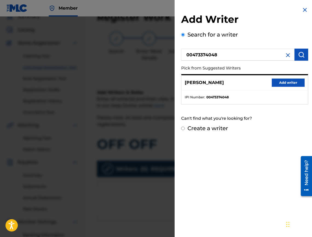
click at [287, 80] on button "Add writer" at bounding box center [288, 82] width 33 height 8
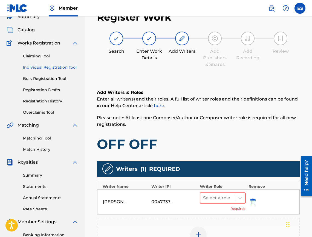
click at [198, 198] on div "[PERSON_NAME] KOZEV 00473374048 Select a role Required" at bounding box center [198, 201] width 203 height 25
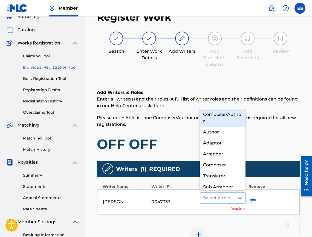
click at [202, 196] on div "Select a role" at bounding box center [218, 198] width 35 height 10
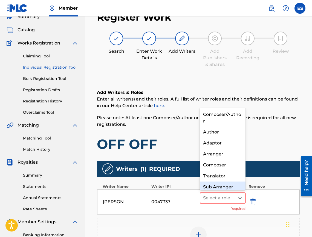
scroll to position [6, 0]
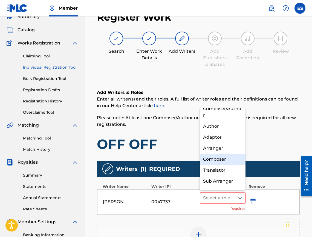
click at [207, 163] on div "Composer" at bounding box center [223, 158] width 46 height 11
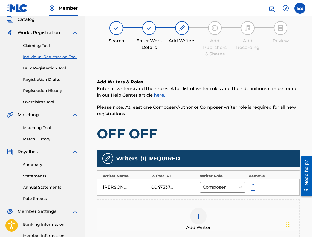
scroll to position [107, 0]
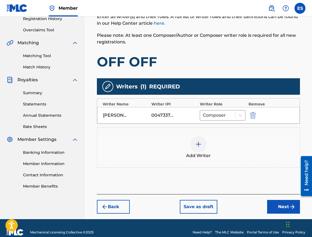
click at [199, 156] on span "Add Writer" at bounding box center [198, 155] width 25 height 7
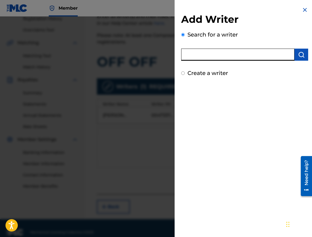
paste input "00473356148"
type input "00473356148"
click at [299, 52] on img "submit" at bounding box center [301, 54] width 7 height 7
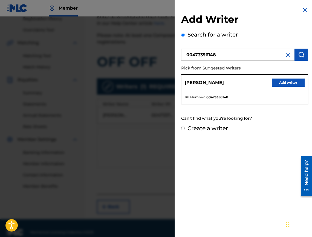
click at [281, 86] on button "Add writer" at bounding box center [288, 82] width 33 height 8
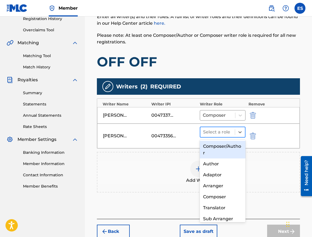
click at [230, 132] on div at bounding box center [217, 132] width 29 height 8
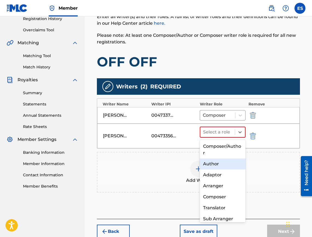
click at [212, 161] on div "Author" at bounding box center [223, 163] width 46 height 11
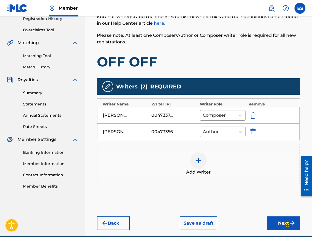
click at [270, 221] on button "Next" at bounding box center [283, 223] width 33 height 14
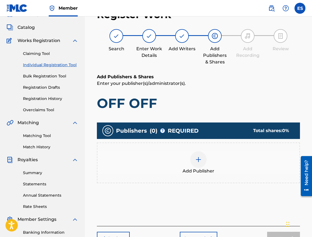
scroll to position [25, 0]
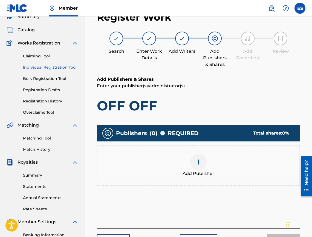
click at [209, 180] on div "Add Publisher" at bounding box center [198, 165] width 203 height 41
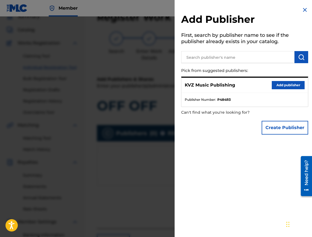
click at [280, 86] on button "Add publisher" at bounding box center [288, 85] width 33 height 8
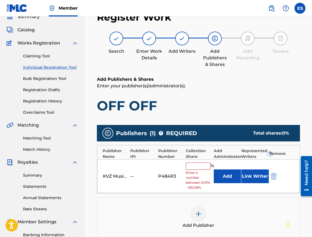
click at [198, 167] on input "text" at bounding box center [198, 165] width 25 height 7
type input "33.33"
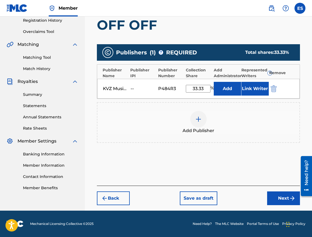
click at [279, 194] on button "Next" at bounding box center [283, 198] width 33 height 14
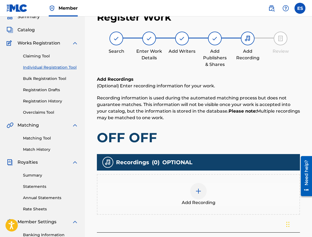
click at [186, 190] on div "Add Recording" at bounding box center [199, 194] width 202 height 23
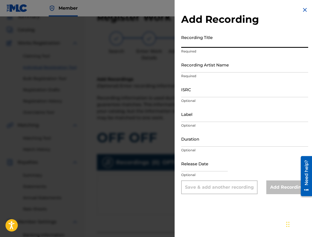
paste input "Of-Of"
type input "Of-Of"
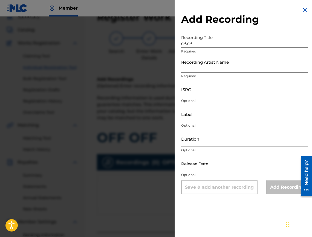
paste input "[PERSON_NAME]"
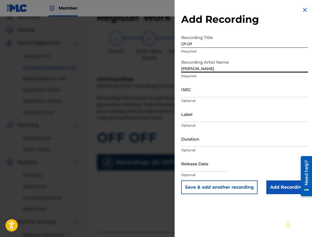
type input "[PERSON_NAME]"
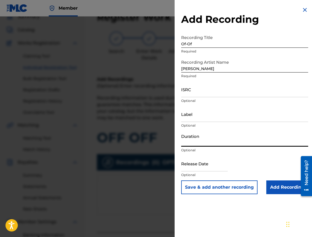
paste input "04:29"
type input "04:29"
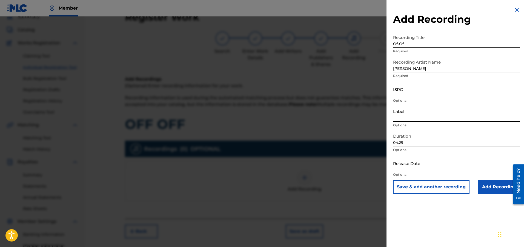
paste input "Ara Music"
type input "Ara Music"
paste input "BGZ421100276"
type input "BGZ421100276"
click at [489, 189] on input "Add Recording" at bounding box center [500, 187] width 42 height 14
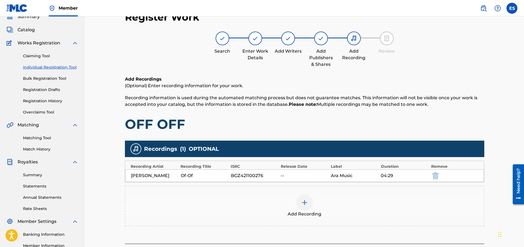
scroll to position [82, 0]
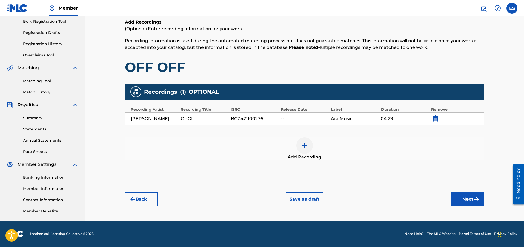
click at [463, 201] on button "Next" at bounding box center [468, 199] width 33 height 14
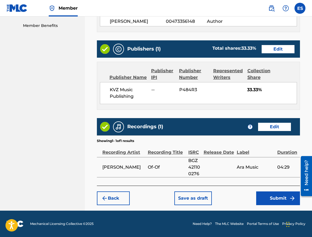
scroll to position [280, 0]
click at [266, 191] on button "Submit" at bounding box center [279, 198] width 44 height 14
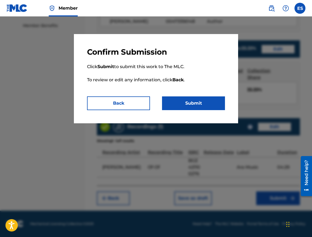
click at [193, 105] on button "Submit" at bounding box center [193, 103] width 63 height 14
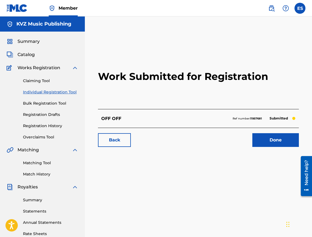
click at [51, 92] on link "Individual Registration Tool" at bounding box center [50, 92] width 55 height 6
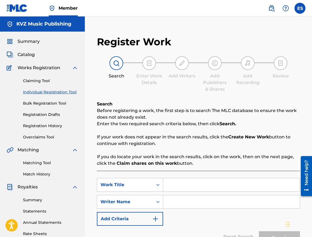
click at [59, 127] on link "Registration History" at bounding box center [50, 126] width 55 height 6
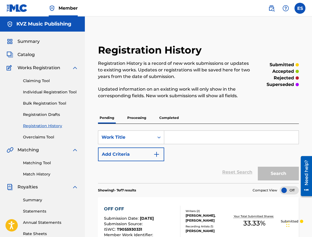
click at [47, 92] on link "Individual Registration Tool" at bounding box center [50, 92] width 55 height 6
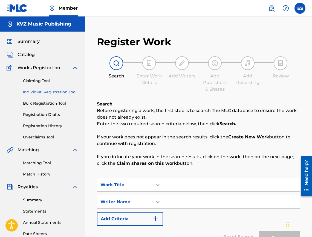
paste input "OPASNO BLIZO"
type input "OPASNO BLIZO"
click at [198, 201] on input "Search Form" at bounding box center [231, 201] width 137 height 13
type input "[PERSON_NAME]"
click at [170, 189] on input "OPASNO BLIZO" at bounding box center [231, 184] width 137 height 13
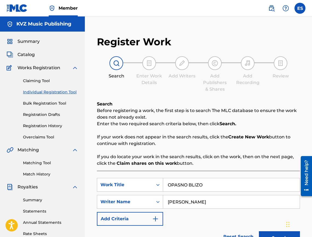
click at [167, 190] on input "OPASNO BLIZO" at bounding box center [231, 184] width 137 height 13
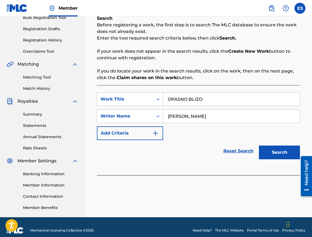
scroll to position [92, 0]
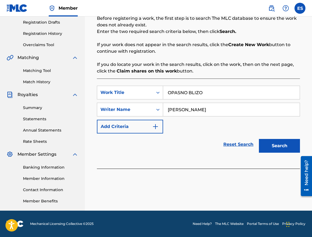
click at [266, 140] on button "Search" at bounding box center [279, 146] width 41 height 14
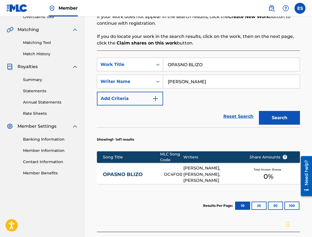
scroll to position [166, 0]
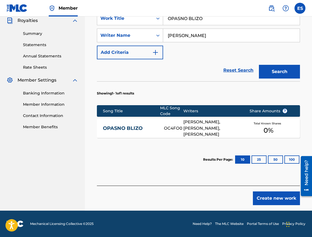
click at [146, 127] on link "OPASNO BLIZO" at bounding box center [130, 128] width 54 height 6
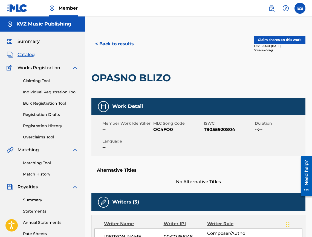
click at [104, 42] on button "< Back to results" at bounding box center [115, 44] width 46 height 14
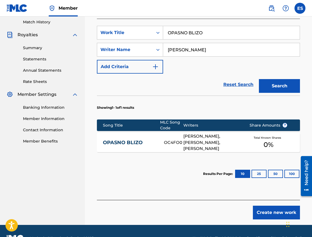
scroll to position [166, 0]
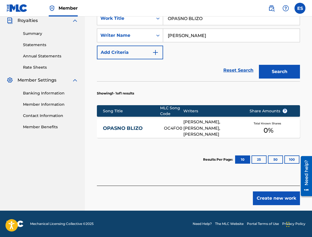
click at [267, 200] on button "Create new work" at bounding box center [276, 198] width 47 height 14
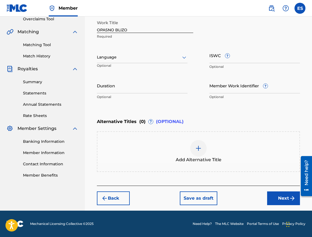
click at [113, 58] on div at bounding box center [142, 57] width 91 height 7
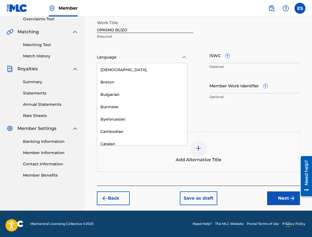
scroll to position [219, 0]
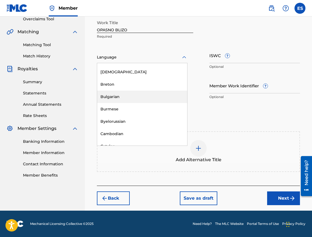
click at [132, 96] on div "Bulgarian" at bounding box center [142, 96] width 90 height 12
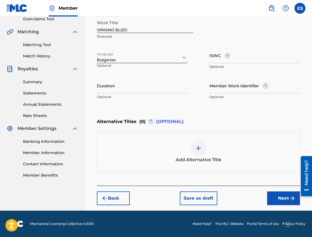
drag, startPoint x: 232, startPoint y: 67, endPoint x: 234, endPoint y: 61, distance: 7.1
paste input "T9055920804"
type input "T9055920804"
click at [177, 92] on input "Duration" at bounding box center [142, 86] width 91 height 16
type input "03:00"
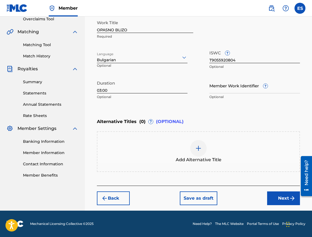
click at [197, 136] on div "Add Alternative Title" at bounding box center [198, 151] width 203 height 41
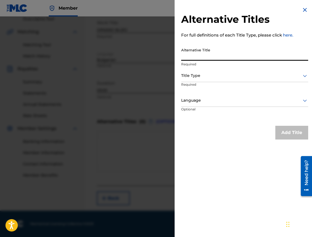
paste input "ОПАСНО БЛИЗО"
type input "ОПАСНО БЛИЗО"
click at [213, 71] on div "Title Type" at bounding box center [244, 76] width 127 height 12
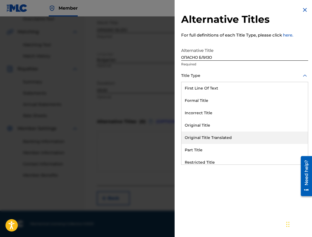
click at [216, 133] on div "Original Title Translated" at bounding box center [245, 137] width 127 height 12
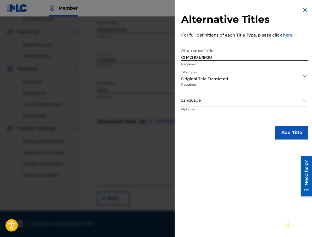
click at [218, 98] on div at bounding box center [244, 100] width 127 height 7
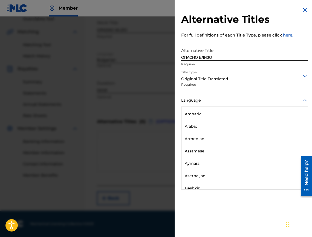
scroll to position [192, 0]
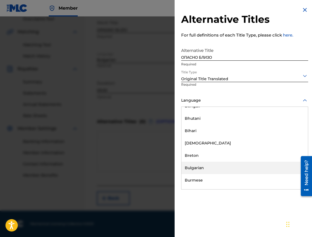
click at [214, 167] on div "Bulgarian" at bounding box center [245, 167] width 127 height 12
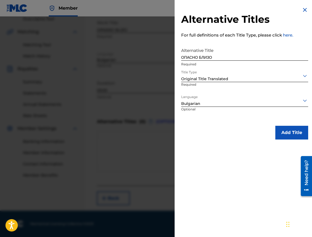
click at [281, 132] on button "Add Title" at bounding box center [292, 133] width 33 height 14
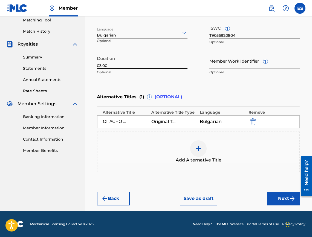
scroll to position [143, 0]
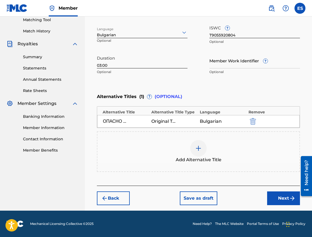
click at [275, 190] on div "Back Save as draft Next" at bounding box center [198, 194] width 203 height 19
click at [271, 196] on button "Next" at bounding box center [283, 198] width 33 height 14
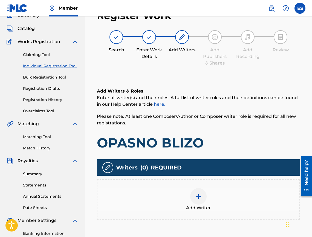
scroll to position [25, 0]
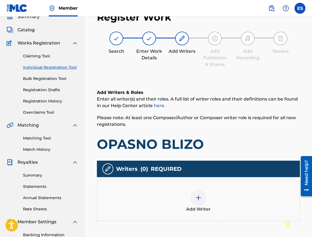
click at [189, 184] on div "Add Writer" at bounding box center [198, 200] width 203 height 41
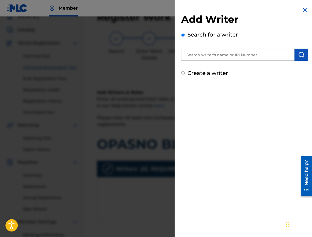
drag, startPoint x: 256, startPoint y: 61, endPoint x: 253, endPoint y: 59, distance: 3.3
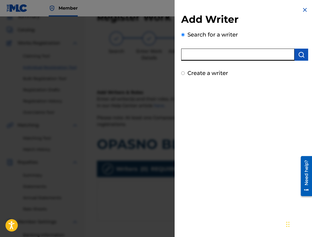
drag, startPoint x: 253, startPoint y: 59, endPoint x: 241, endPoint y: 49, distance: 15.8
paste input "00452809252"
type input "00452809252"
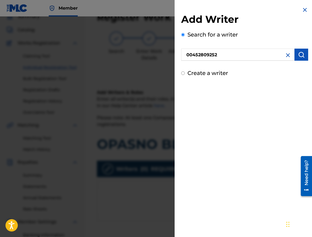
click at [302, 56] on button "submit" at bounding box center [302, 55] width 14 height 12
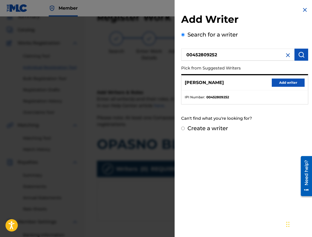
click at [277, 81] on button "Add writer" at bounding box center [288, 82] width 33 height 8
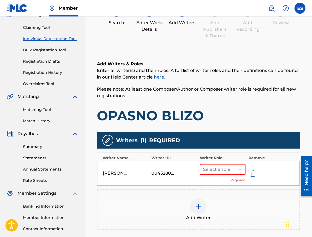
scroll to position [124, 0]
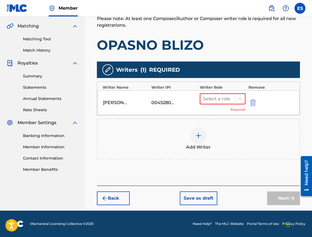
click at [218, 106] on div "Select a role Required" at bounding box center [223, 102] width 46 height 19
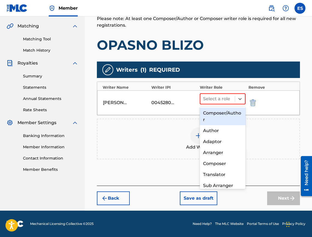
drag, startPoint x: 222, startPoint y: 95, endPoint x: 224, endPoint y: 87, distance: 7.9
click at [221, 96] on div at bounding box center [217, 99] width 29 height 8
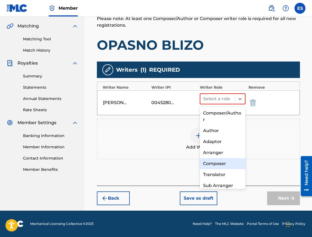
click at [222, 163] on div "Composer" at bounding box center [223, 163] width 46 height 11
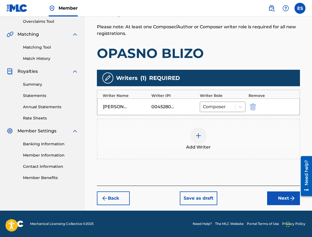
scroll to position [115, 0]
click at [187, 128] on div "Add Writer" at bounding box center [199, 138] width 202 height 23
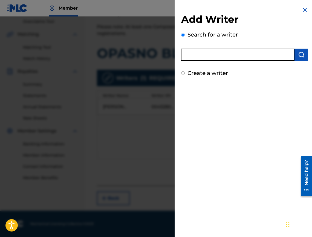
drag, startPoint x: 248, startPoint y: 64, endPoint x: 231, endPoint y: 55, distance: 18.9
paste input "00473374048"
type input "00473374048"
click at [302, 52] on img "submit" at bounding box center [301, 54] width 7 height 7
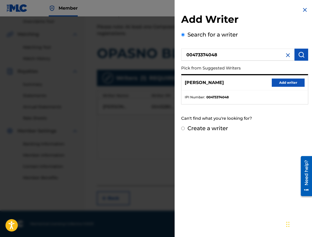
click at [282, 81] on button "Add writer" at bounding box center [288, 82] width 33 height 8
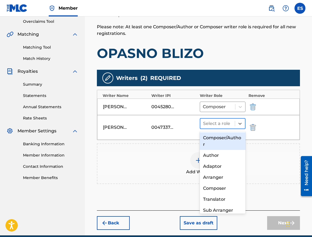
click at [227, 124] on div at bounding box center [217, 123] width 29 height 8
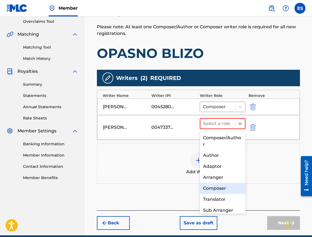
click at [227, 190] on div "Composer" at bounding box center [223, 188] width 46 height 11
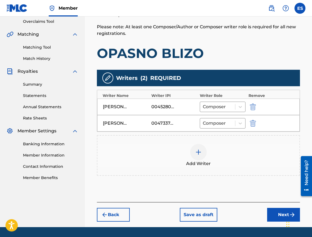
click at [219, 155] on div "Add Writer" at bounding box center [199, 155] width 202 height 23
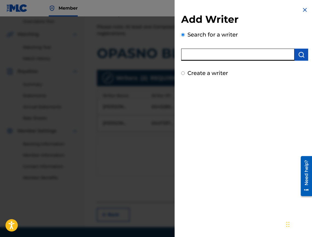
paste input "00473356148"
type input "00473356148"
click at [295, 58] on button "submit" at bounding box center [302, 55] width 14 height 12
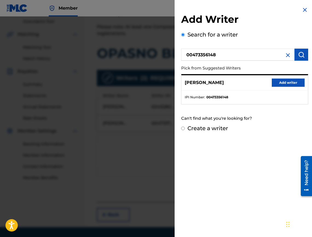
click at [281, 84] on button "Add writer" at bounding box center [288, 82] width 33 height 8
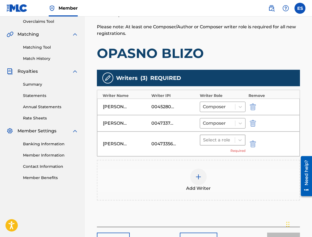
click at [220, 142] on div at bounding box center [217, 140] width 29 height 8
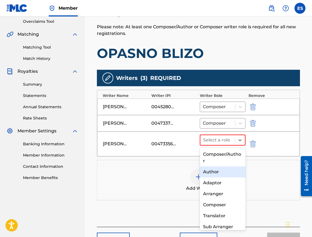
click at [216, 170] on div "Author" at bounding box center [223, 171] width 46 height 11
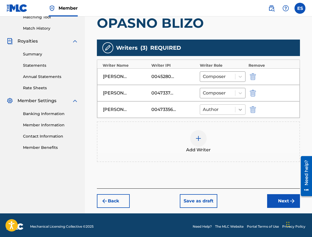
scroll to position [148, 0]
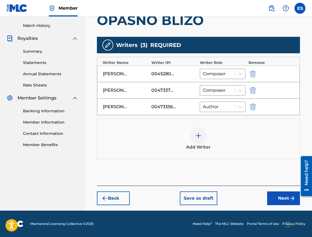
click at [286, 203] on button "Next" at bounding box center [283, 198] width 33 height 14
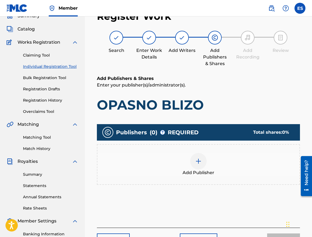
scroll to position [25, 0]
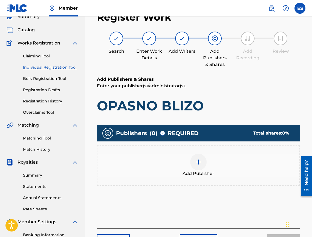
click at [215, 180] on div "Add Publisher" at bounding box center [198, 165] width 203 height 41
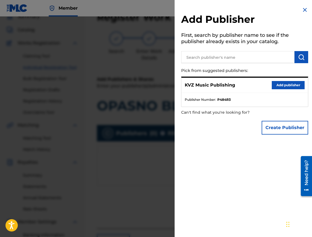
click at [275, 87] on button "Add publisher" at bounding box center [288, 85] width 33 height 8
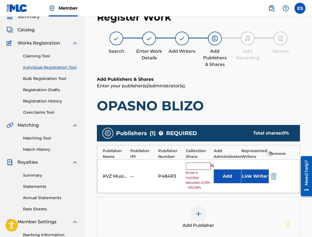
click at [197, 169] on input "text" at bounding box center [198, 165] width 25 height 7
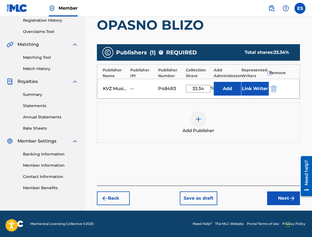
type input "33.34"
click at [266, 194] on div "Back Save as draft Next" at bounding box center [198, 194] width 203 height 19
click at [270, 195] on button "Next" at bounding box center [283, 198] width 33 height 14
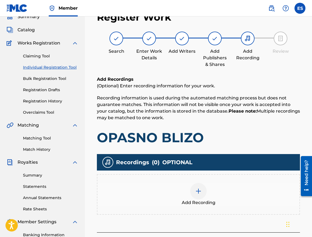
click at [200, 179] on div "Add Recording" at bounding box center [198, 194] width 203 height 41
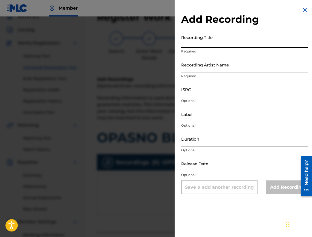
paste input "OPASNO BLIZO"
type input "OPASNO BLIZO"
click at [249, 149] on p "Optional" at bounding box center [244, 149] width 127 height 5
click at [249, 147] on div "Duration Optional" at bounding box center [244, 143] width 127 height 25
click at [249, 146] on input "Duration" at bounding box center [244, 139] width 127 height 16
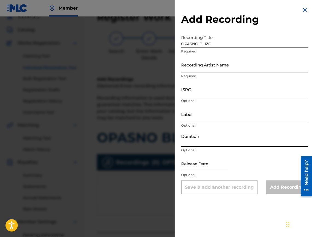
type input "03:00"
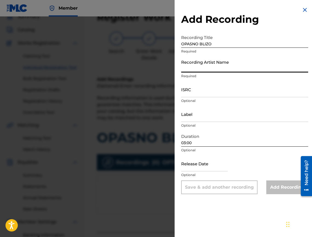
paste input "LILANA"
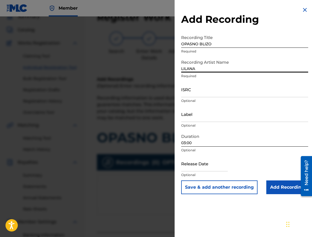
type input "LILANA"
click at [283, 193] on input "Add Recording" at bounding box center [288, 187] width 42 height 14
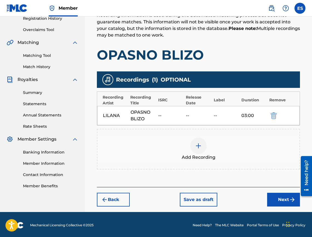
scroll to position [109, 0]
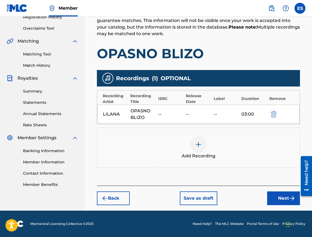
click at [284, 197] on button "Next" at bounding box center [283, 198] width 33 height 14
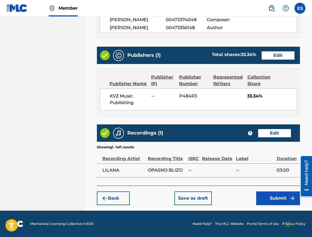
scroll to position [326, 0]
click at [274, 193] on button "Submit" at bounding box center [279, 198] width 44 height 14
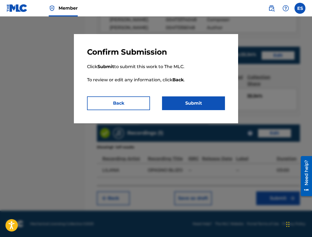
click at [194, 100] on button "Submit" at bounding box center [193, 103] width 63 height 14
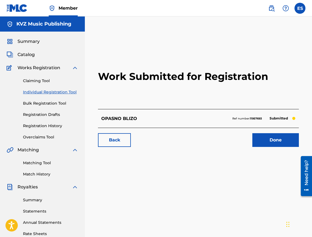
click at [51, 94] on link "Individual Registration Tool" at bounding box center [50, 92] width 55 height 6
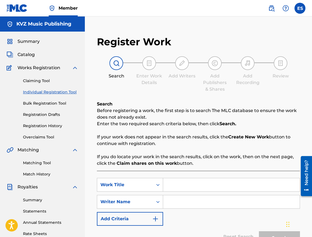
paste input "PITAY ME"
type input "PITAY ME"
click at [215, 215] on div "SearchWithCriteria703d41a2-012f-4140-ab1d-cc16f45c7775 Work Title PITAY ME Sear…" at bounding box center [198, 202] width 203 height 48
click at [216, 208] on input "Search Form" at bounding box center [231, 201] width 137 height 13
type input "[PERSON_NAME]"
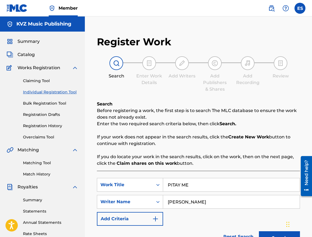
click at [168, 185] on input "PITAY ME" at bounding box center [231, 184] width 137 height 13
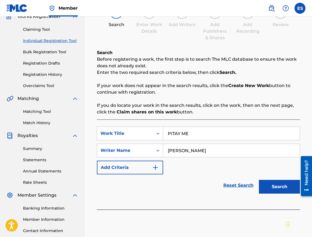
scroll to position [92, 0]
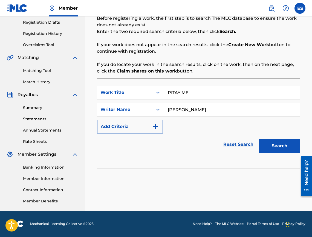
click at [283, 143] on button "Search" at bounding box center [279, 146] width 41 height 14
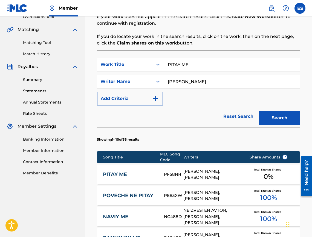
scroll to position [151, 0]
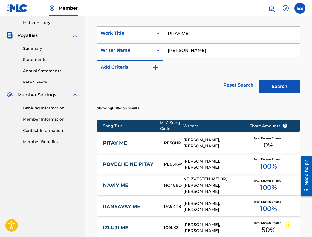
click at [149, 144] on link "PITAY ME" at bounding box center [130, 143] width 54 height 6
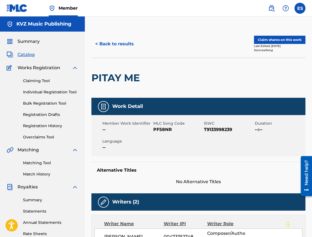
click at [101, 43] on button "< Back to results" at bounding box center [115, 44] width 46 height 14
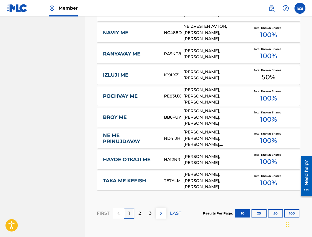
scroll to position [358, 0]
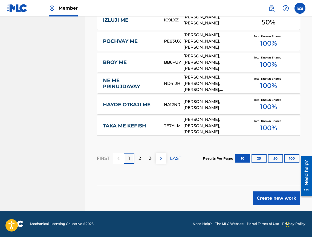
click at [280, 202] on button "Create new work" at bounding box center [276, 198] width 47 height 14
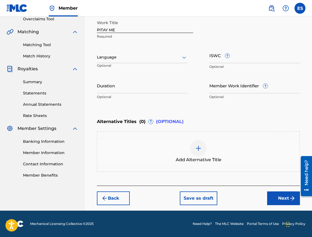
scroll to position [118, 0]
click at [115, 50] on div "Language Optional" at bounding box center [142, 59] width 91 height 25
click at [116, 64] on p "Optional" at bounding box center [113, 67] width 32 height 9
click at [116, 61] on div "Language" at bounding box center [142, 58] width 91 height 12
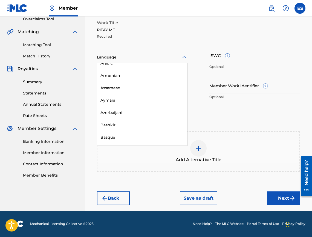
scroll to position [192, 0]
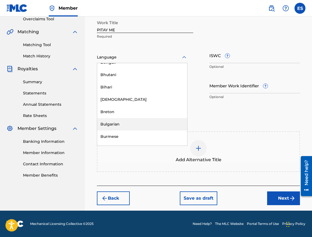
click at [146, 124] on div "Bulgarian" at bounding box center [142, 124] width 90 height 12
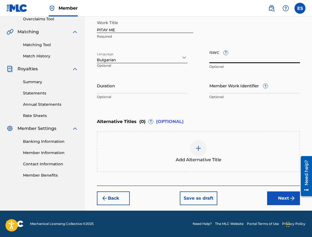
paste input "T9133998239"
type input "T9133998239"
click at [180, 90] on input "Duration" at bounding box center [142, 86] width 91 height 16
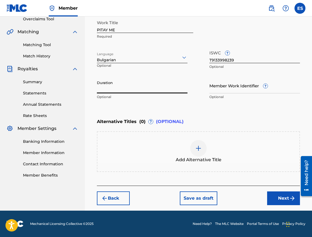
paste input "03:38"
type input "03:38"
click at [165, 156] on div "Add Alternative Title" at bounding box center [199, 151] width 202 height 23
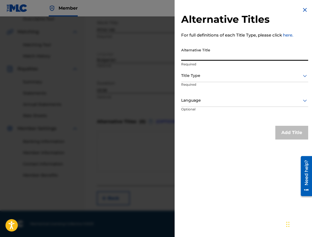
paste input "ПИТАЙ МЕ"
type input "ПИТАЙ МЕ"
click at [217, 80] on div "Title Type" at bounding box center [244, 76] width 127 height 12
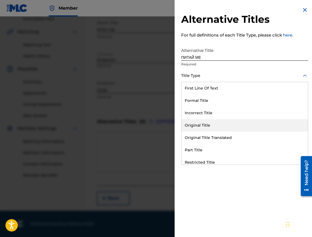
click at [219, 135] on div "Original Title Translated" at bounding box center [245, 137] width 127 height 12
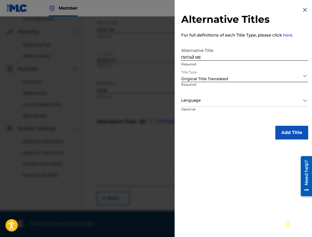
click at [210, 102] on div at bounding box center [244, 100] width 127 height 7
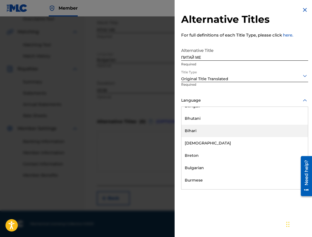
scroll to position [219, 0]
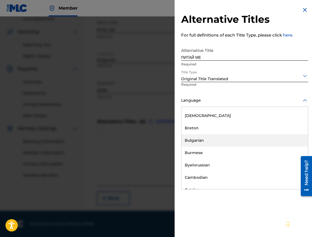
drag, startPoint x: 210, startPoint y: 139, endPoint x: 216, endPoint y: 141, distance: 6.2
click at [210, 139] on div "Bulgarian" at bounding box center [245, 140] width 127 height 12
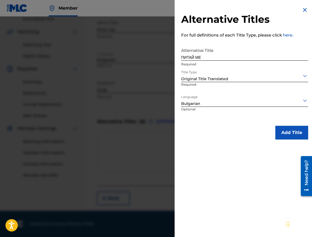
click at [293, 135] on button "Add Title" at bounding box center [292, 133] width 33 height 14
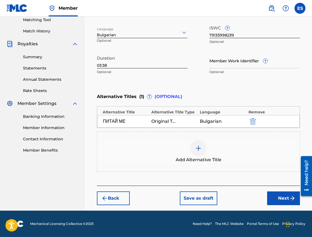
click at [278, 197] on button "Next" at bounding box center [283, 198] width 33 height 14
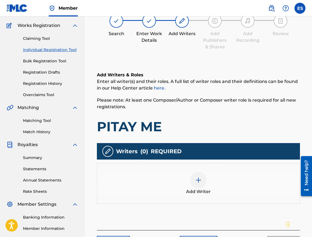
scroll to position [25, 0]
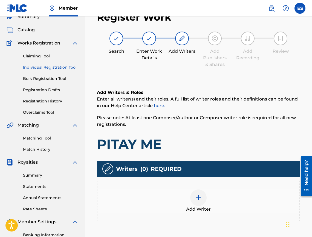
click at [259, 194] on div "Add Writer" at bounding box center [199, 200] width 202 height 23
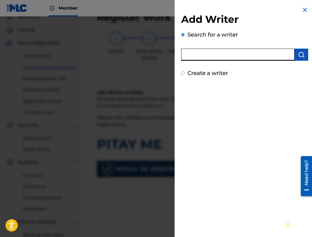
paste input "00473352748"
type input "00473352748"
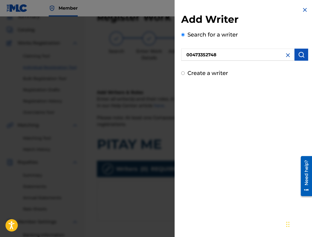
click at [298, 56] on img "submit" at bounding box center [301, 54] width 7 height 7
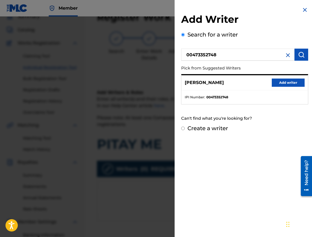
click at [281, 84] on button "Add writer" at bounding box center [288, 82] width 33 height 8
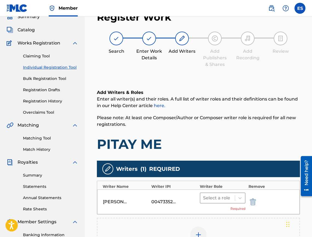
click at [221, 199] on div at bounding box center [217, 198] width 29 height 8
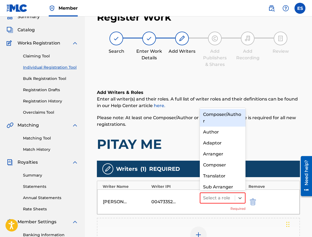
scroll to position [6, 0]
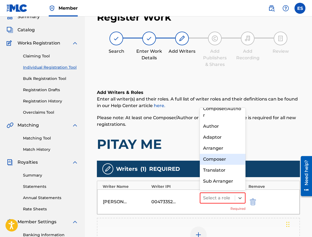
click at [222, 157] on div "Composer" at bounding box center [223, 158] width 46 height 11
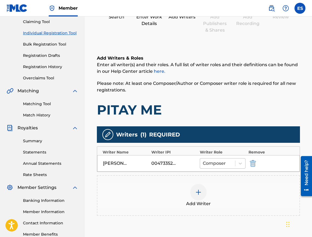
scroll to position [115, 0]
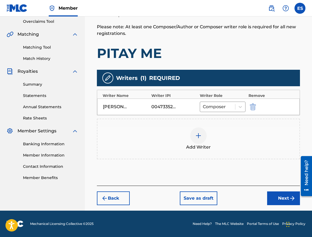
click at [214, 145] on div "Add Writer" at bounding box center [199, 138] width 202 height 23
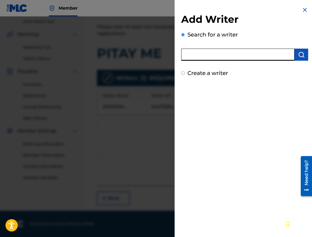
paste input "00473356148"
type input "00473356148"
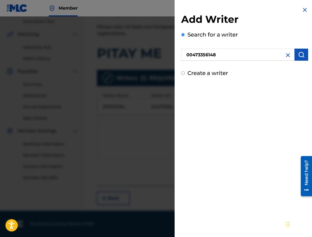
click at [302, 59] on button "submit" at bounding box center [302, 55] width 14 height 12
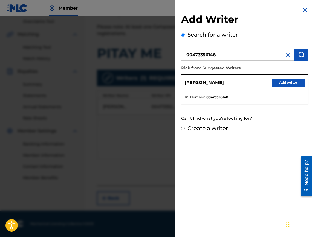
click at [281, 81] on button "Add writer" at bounding box center [288, 82] width 33 height 8
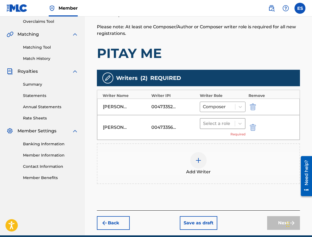
click at [235, 122] on div "Select a role" at bounding box center [218, 123] width 35 height 10
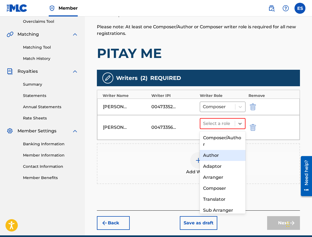
click at [221, 158] on div "Author" at bounding box center [223, 155] width 46 height 11
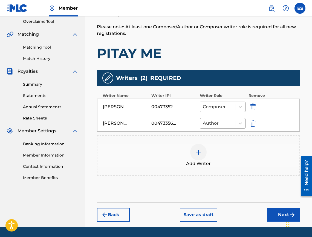
click at [269, 210] on button "Next" at bounding box center [283, 214] width 33 height 14
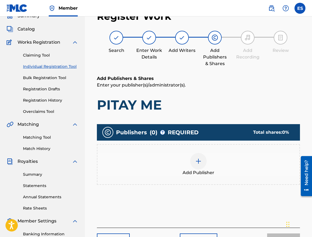
scroll to position [25, 0]
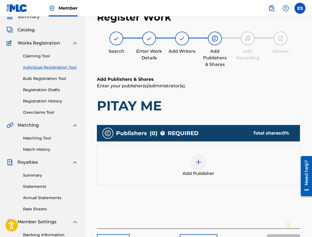
click at [198, 167] on div at bounding box center [198, 161] width 16 height 16
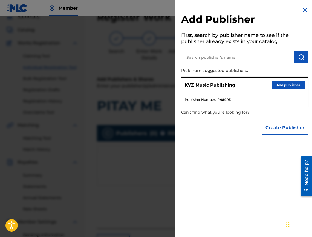
click at [288, 79] on div "KVZ Music Publishing Add publisher" at bounding box center [245, 85] width 127 height 15
click at [285, 83] on button "Add publisher" at bounding box center [288, 85] width 33 height 8
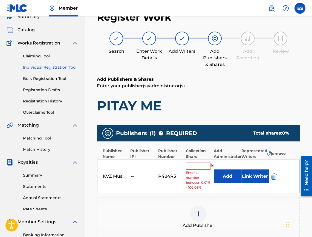
click at [197, 161] on div "KVZ Music Publishing -- P484R3 % Enter a number between 0.01% - 100.06% Add Lin…" at bounding box center [198, 176] width 203 height 34
click at [198, 165] on input "text" at bounding box center [198, 165] width 25 height 7
type input "100"
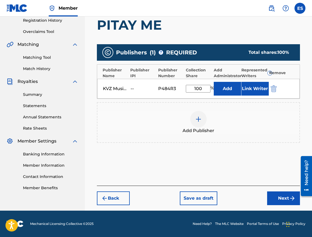
click at [273, 194] on button "Next" at bounding box center [283, 198] width 33 height 14
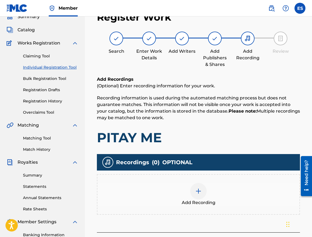
click at [232, 192] on div "Add Recording" at bounding box center [199, 194] width 202 height 23
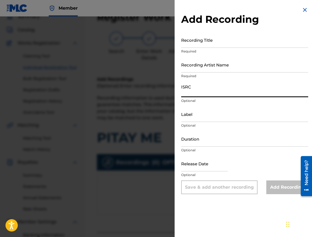
paste input "BGA551500854"
type input "BGA551500854"
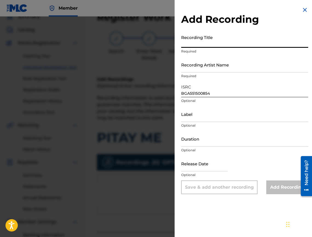
paste input "PITAY ME"
type input "PITAY ME"
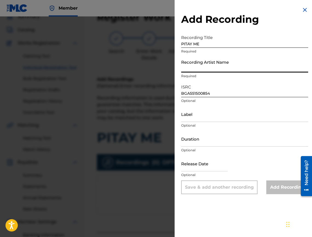
paste input "[PERSON_NAME]"
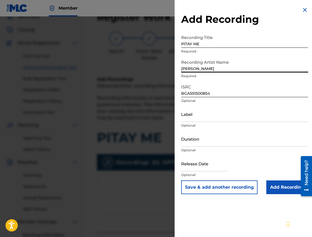
type input "[PERSON_NAME]"
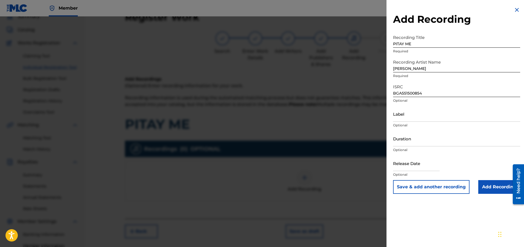
drag, startPoint x: 389, startPoint y: 110, endPoint x: 405, endPoint y: 99, distance: 19.8
click at [405, 99] on p "Optional" at bounding box center [456, 100] width 127 height 5
click at [404, 120] on input "Label" at bounding box center [456, 114] width 127 height 16
paste input "Ara Music"
type input "Ara Music"
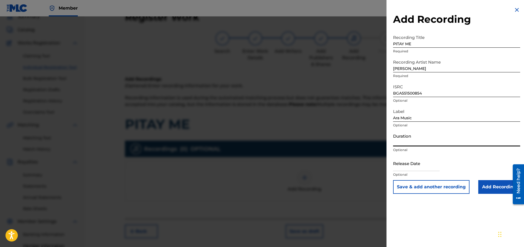
paste input "03:38"
type input "03:38"
click at [485, 182] on input "Add Recording" at bounding box center [500, 187] width 42 height 14
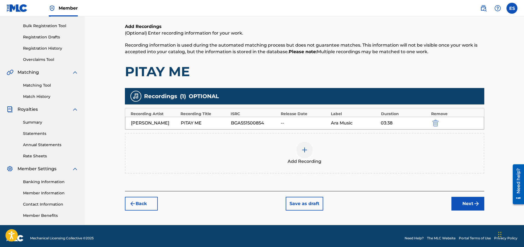
scroll to position [82, 0]
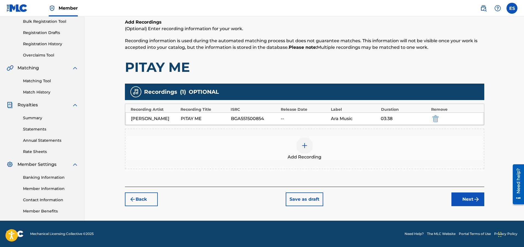
click at [470, 201] on button "Next" at bounding box center [468, 199] width 33 height 14
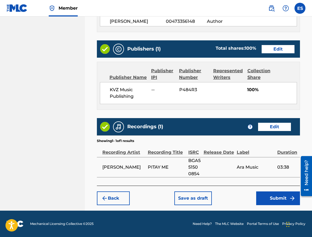
scroll to position [317, 0]
click at [276, 197] on button "Submit" at bounding box center [279, 198] width 44 height 14
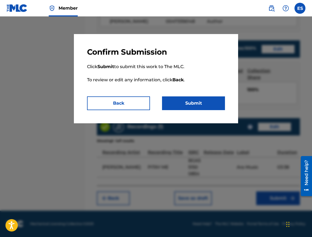
click at [199, 103] on button "Submit" at bounding box center [193, 103] width 63 height 14
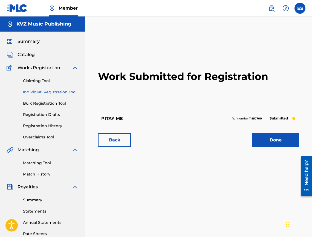
click at [75, 92] on link "Individual Registration Tool" at bounding box center [50, 92] width 55 height 6
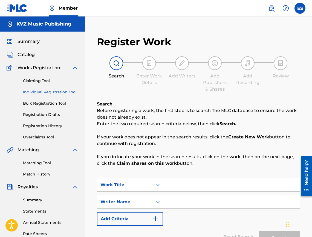
paste input "PODARUK"
type input "PODARUK"
click at [203, 200] on input "Search Form" at bounding box center [231, 201] width 137 height 13
type input "[PERSON_NAME]"
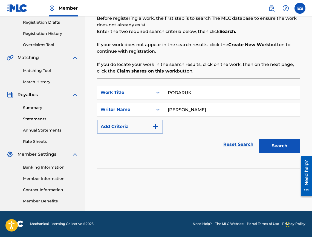
click at [278, 149] on button "Search" at bounding box center [279, 146] width 41 height 14
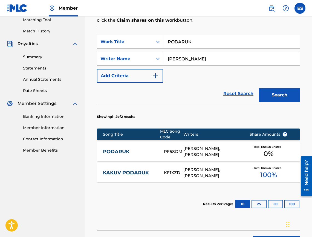
scroll to position [179, 0]
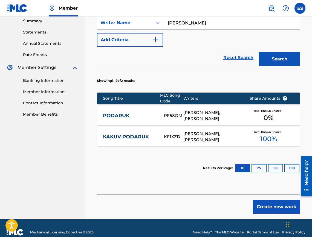
click at [146, 113] on link "PODARUK" at bounding box center [130, 115] width 54 height 6
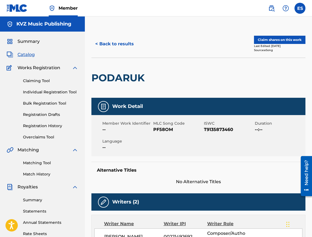
click at [122, 49] on button "< Back to results" at bounding box center [115, 44] width 46 height 14
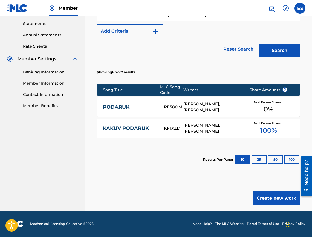
click at [264, 197] on button "Create new work" at bounding box center [276, 198] width 47 height 14
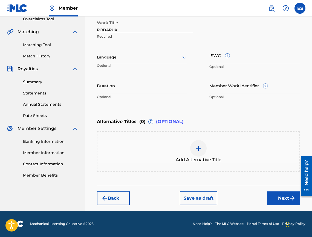
scroll to position [118, 0]
drag, startPoint x: 114, startPoint y: 46, endPoint x: 113, endPoint y: 51, distance: 5.0
click at [113, 48] on div "Work Title PODARUK Required Language Optional ISWC ? Optional Duration Optional…" at bounding box center [198, 59] width 203 height 85
click at [113, 53] on div "Language" at bounding box center [142, 58] width 91 height 12
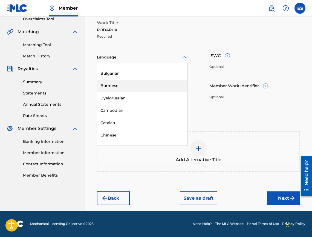
scroll to position [247, 0]
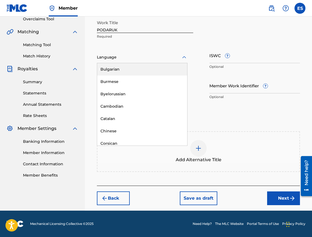
click at [132, 66] on div "Bulgarian" at bounding box center [142, 69] width 90 height 12
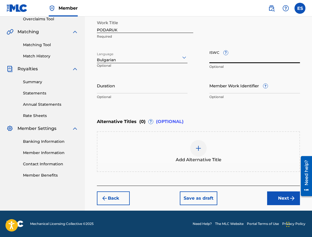
paste input "T9135873460"
type input "T9135873460"
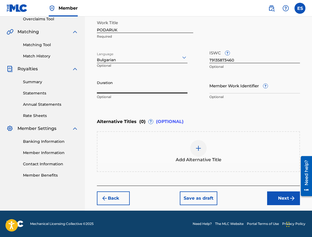
paste input "03:28"
type input "03:28"
click at [206, 154] on div "Add Alternative Title" at bounding box center [199, 151] width 202 height 23
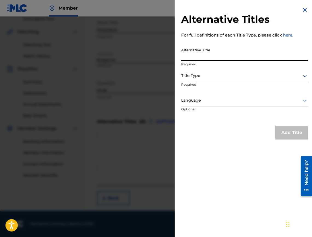
paste input "ПОДАРЪК"
type input "ПОДАРЪК"
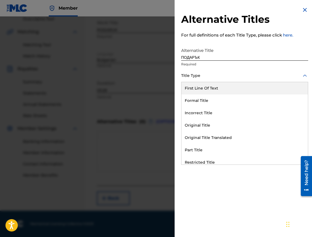
click at [223, 80] on div "Title Type" at bounding box center [244, 76] width 127 height 12
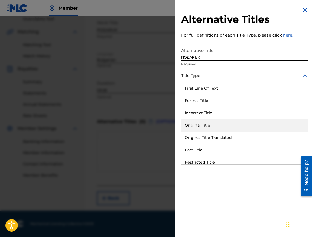
click at [220, 138] on div "Original Title Translated" at bounding box center [245, 137] width 127 height 12
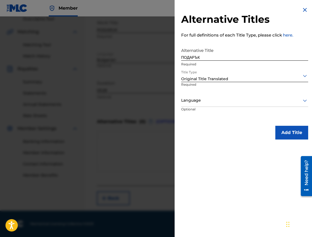
click at [223, 101] on div at bounding box center [244, 100] width 127 height 7
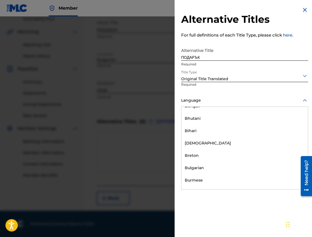
scroll to position [219, 0]
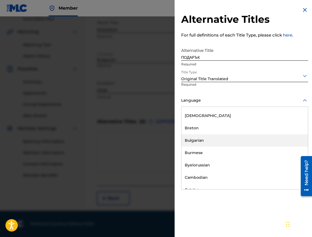
click at [221, 139] on div "Bulgarian" at bounding box center [245, 140] width 127 height 12
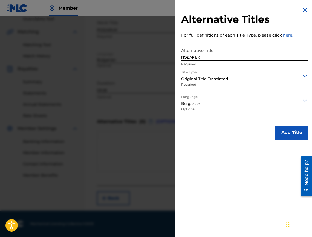
click at [283, 138] on button "Add Title" at bounding box center [292, 133] width 33 height 14
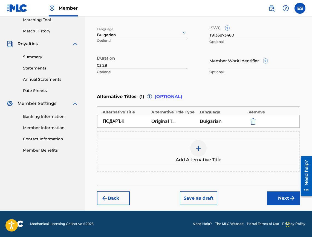
click at [282, 202] on button "Next" at bounding box center [283, 198] width 33 height 14
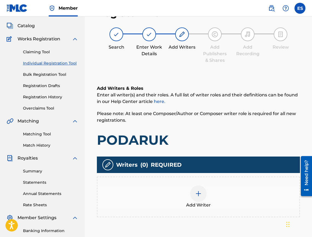
scroll to position [25, 0]
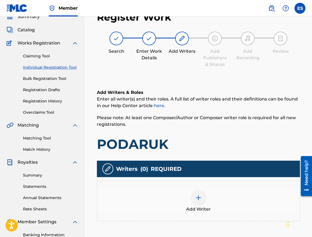
click at [208, 193] on div "Add Writer" at bounding box center [199, 200] width 202 height 23
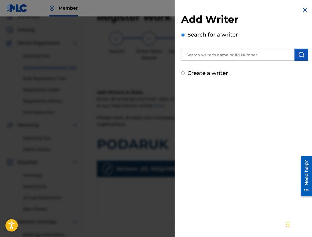
drag, startPoint x: 252, startPoint y: 52, endPoint x: 236, endPoint y: 55, distance: 16.2
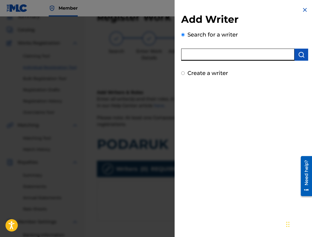
paste input "00221492692"
type input "00221492692"
click at [295, 55] on button "submit" at bounding box center [302, 55] width 14 height 12
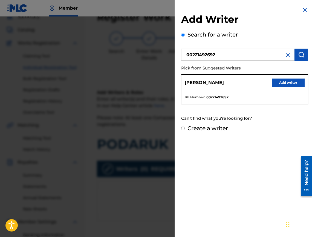
click at [278, 82] on button "Add writer" at bounding box center [288, 82] width 33 height 8
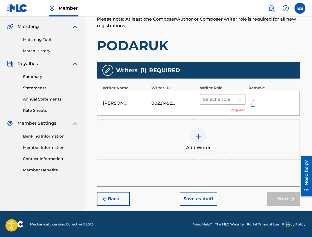
scroll to position [124, 0]
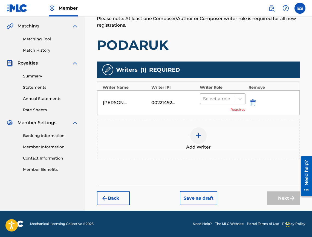
click at [231, 98] on div at bounding box center [217, 99] width 29 height 8
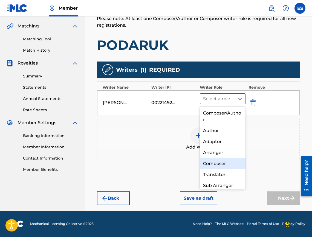
click at [232, 161] on div "Composer" at bounding box center [223, 163] width 46 height 11
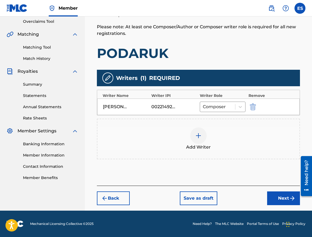
click at [203, 134] on div at bounding box center [198, 135] width 16 height 16
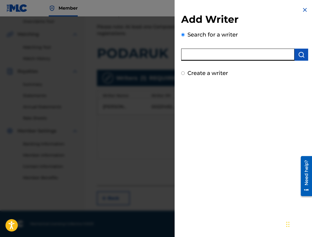
paste input "00473356148"
type input "00473356148"
click at [299, 60] on button "submit" at bounding box center [302, 55] width 14 height 12
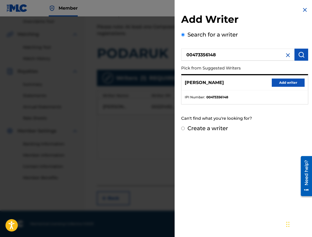
click at [287, 86] on button "Add writer" at bounding box center [288, 82] width 33 height 8
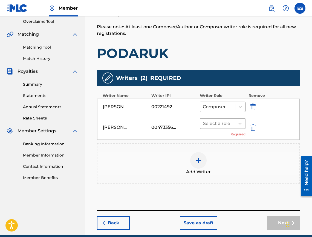
click at [218, 121] on div at bounding box center [217, 123] width 29 height 8
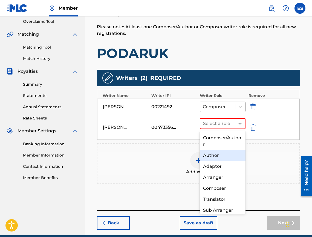
click at [218, 152] on div "Author" at bounding box center [223, 155] width 46 height 11
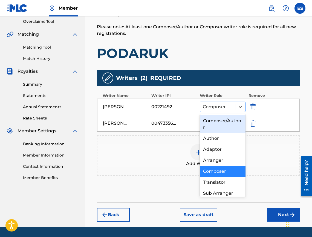
click at [228, 108] on div at bounding box center [218, 107] width 30 height 8
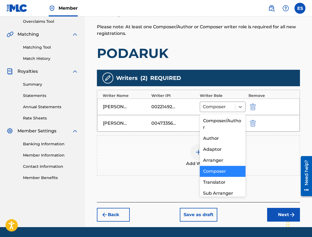
click at [234, 173] on div "Composer" at bounding box center [223, 171] width 46 height 11
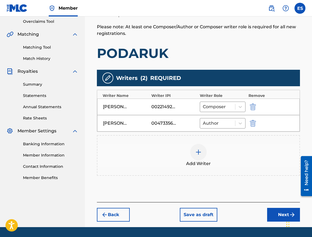
click at [277, 211] on button "Next" at bounding box center [283, 214] width 33 height 14
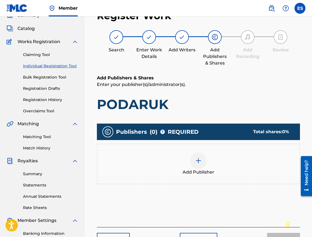
scroll to position [25, 0]
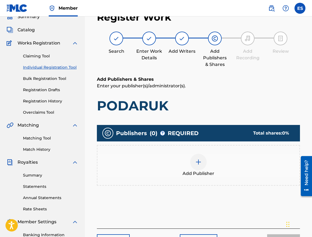
click at [201, 171] on span "Add Publisher" at bounding box center [199, 173] width 32 height 7
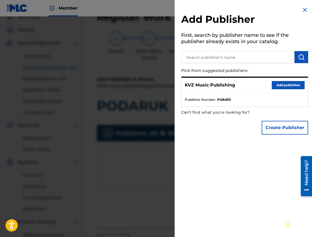
click at [280, 86] on button "Add publisher" at bounding box center [288, 85] width 33 height 8
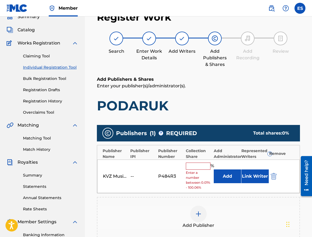
click at [193, 168] on input "text" at bounding box center [198, 165] width 25 height 7
type input "33.33"
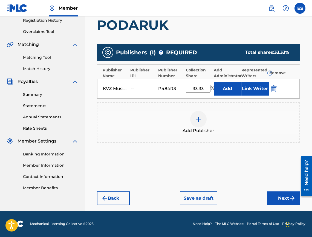
click at [272, 194] on button "Next" at bounding box center [283, 198] width 33 height 14
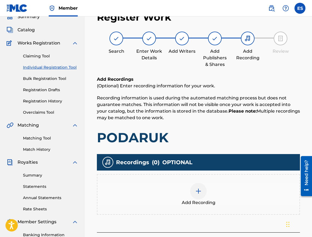
click at [226, 198] on div "Add Recording" at bounding box center [199, 194] width 202 height 23
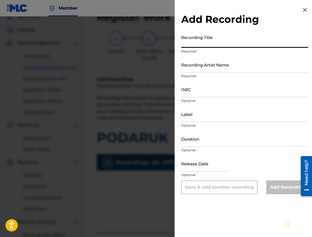
paste input "PODARUK"
type input "PODARUK"
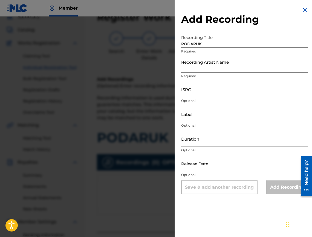
paste input "[PERSON_NAME]"
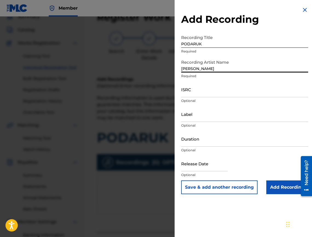
type input "[PERSON_NAME]"
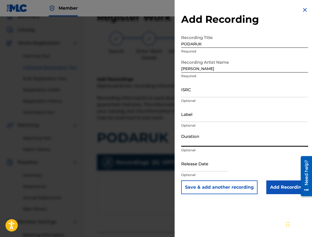
paste input "03:28"
type input "03:28"
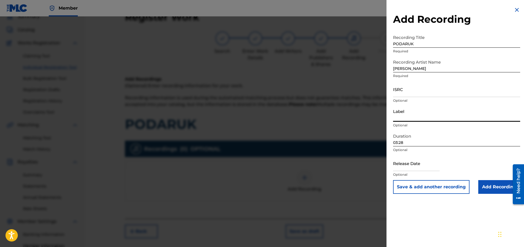
paste input "Ara Music"
type input "Ara Music"
paste input "BGA551100392"
type input "BGA551100392"
click at [492, 181] on input "Add Recording" at bounding box center [500, 187] width 42 height 14
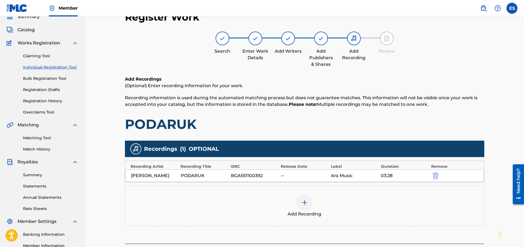
scroll to position [82, 0]
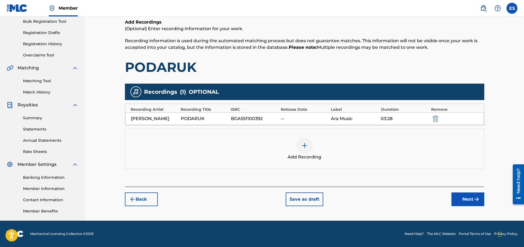
click at [452, 200] on button "Next" at bounding box center [468, 199] width 33 height 14
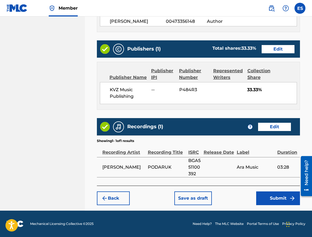
scroll to position [317, 0]
click at [273, 196] on button "Submit" at bounding box center [279, 198] width 44 height 14
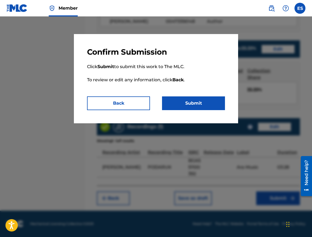
click at [197, 101] on button "Submit" at bounding box center [193, 103] width 63 height 14
